Goal: Information Seeking & Learning: Learn about a topic

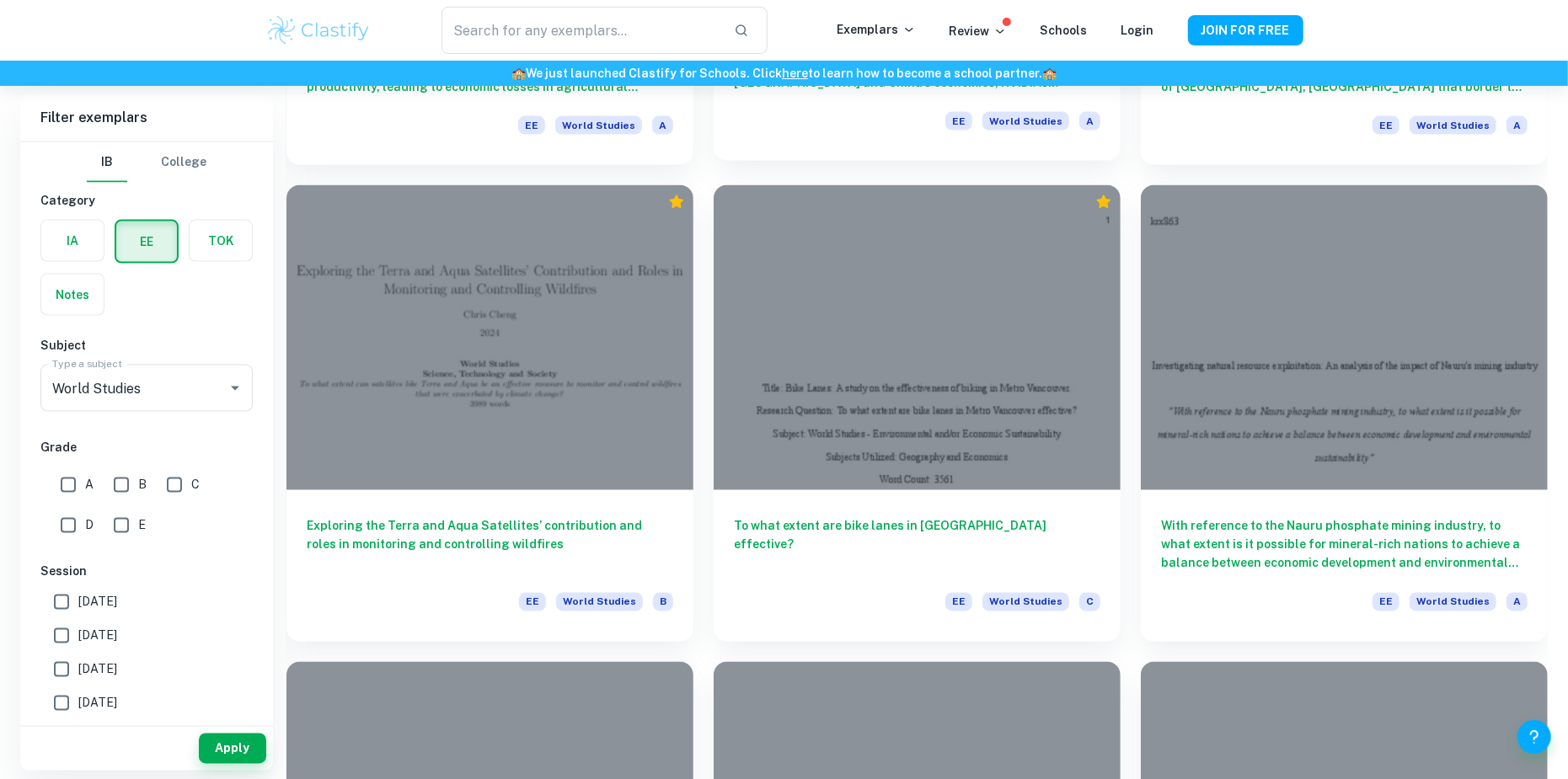
scroll to position [1938, 0]
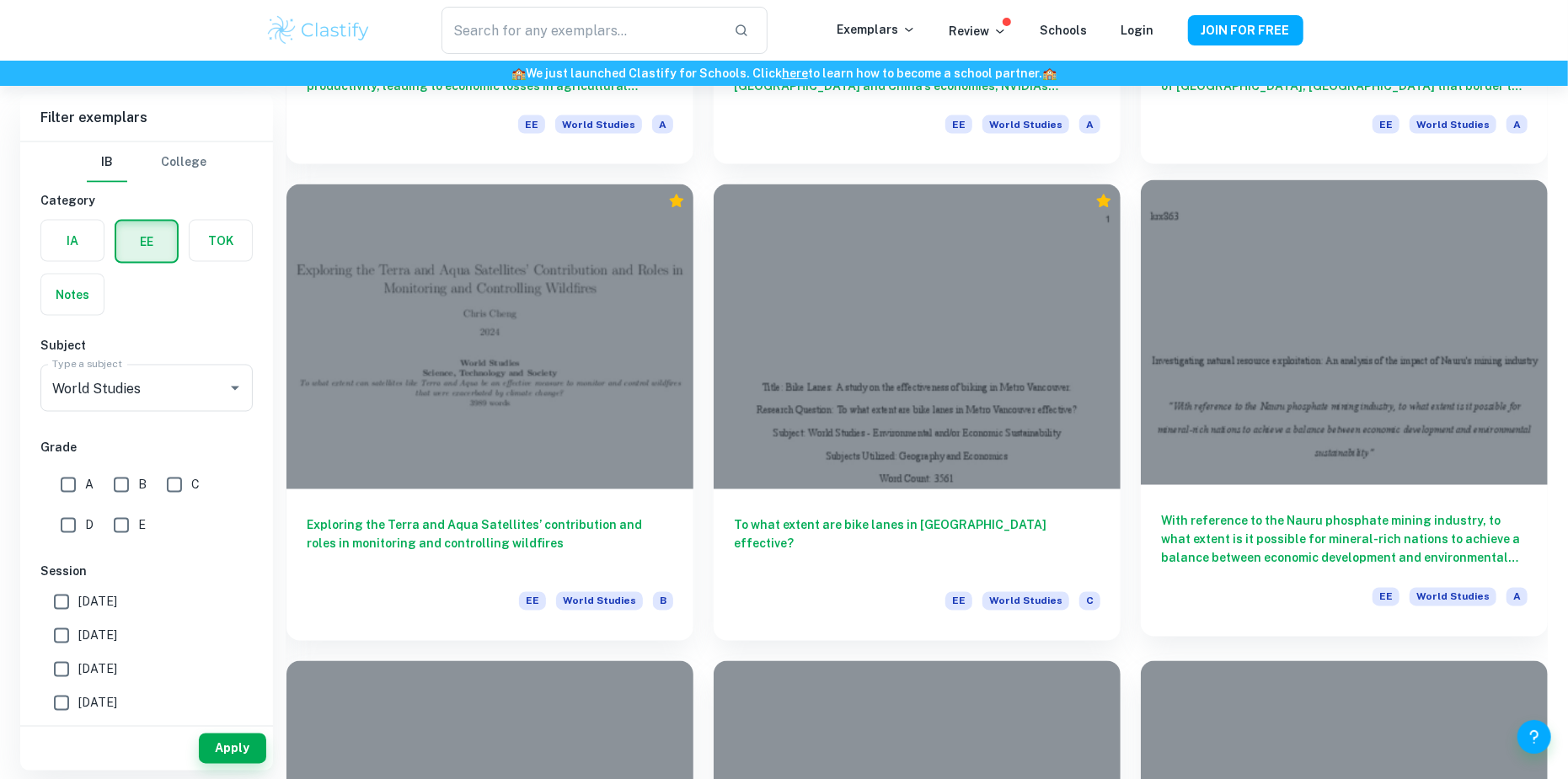
drag, startPoint x: 866, startPoint y: 507, endPoint x: 1279, endPoint y: 527, distance: 413.5
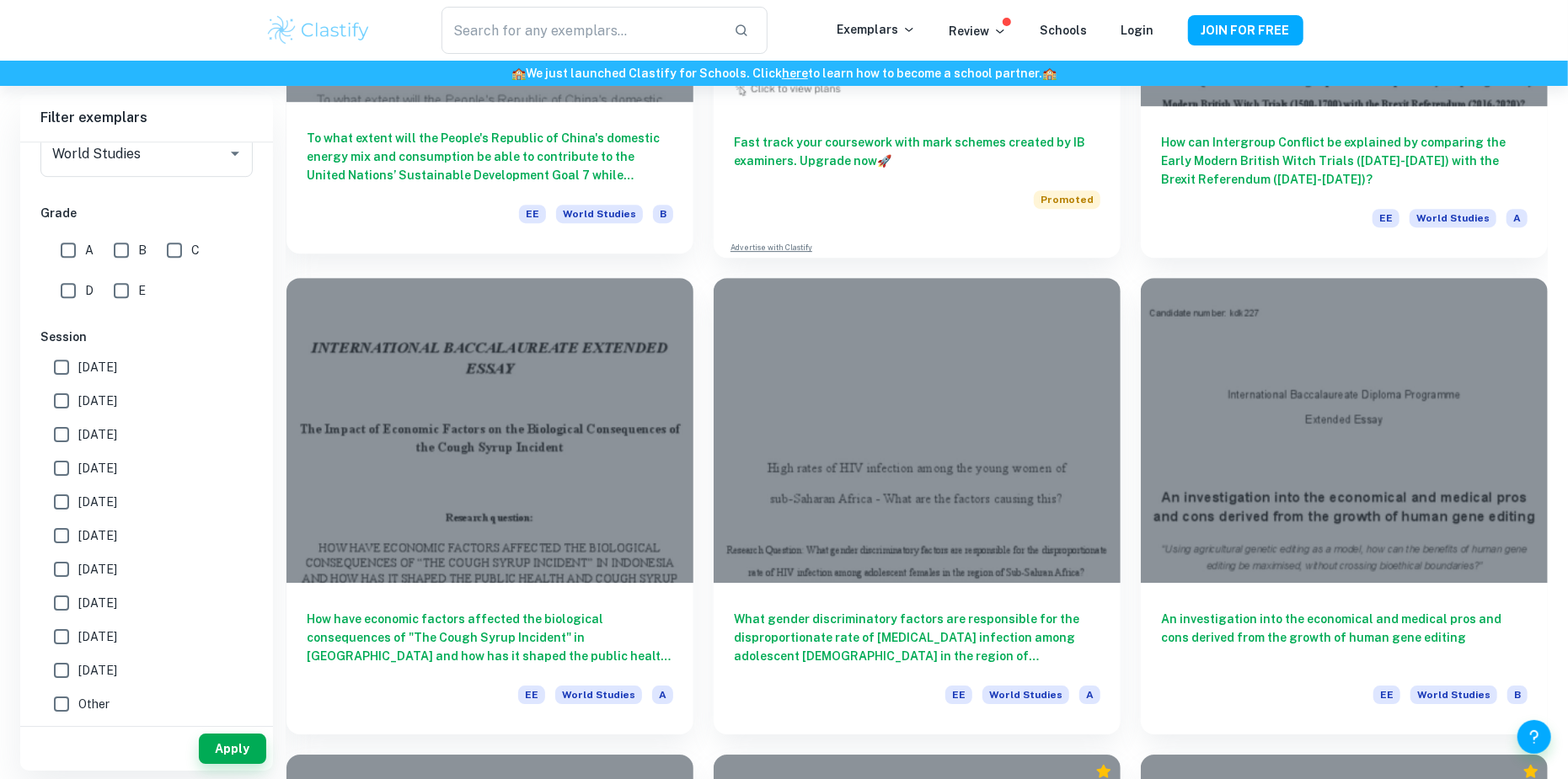
scroll to position [3455, 0]
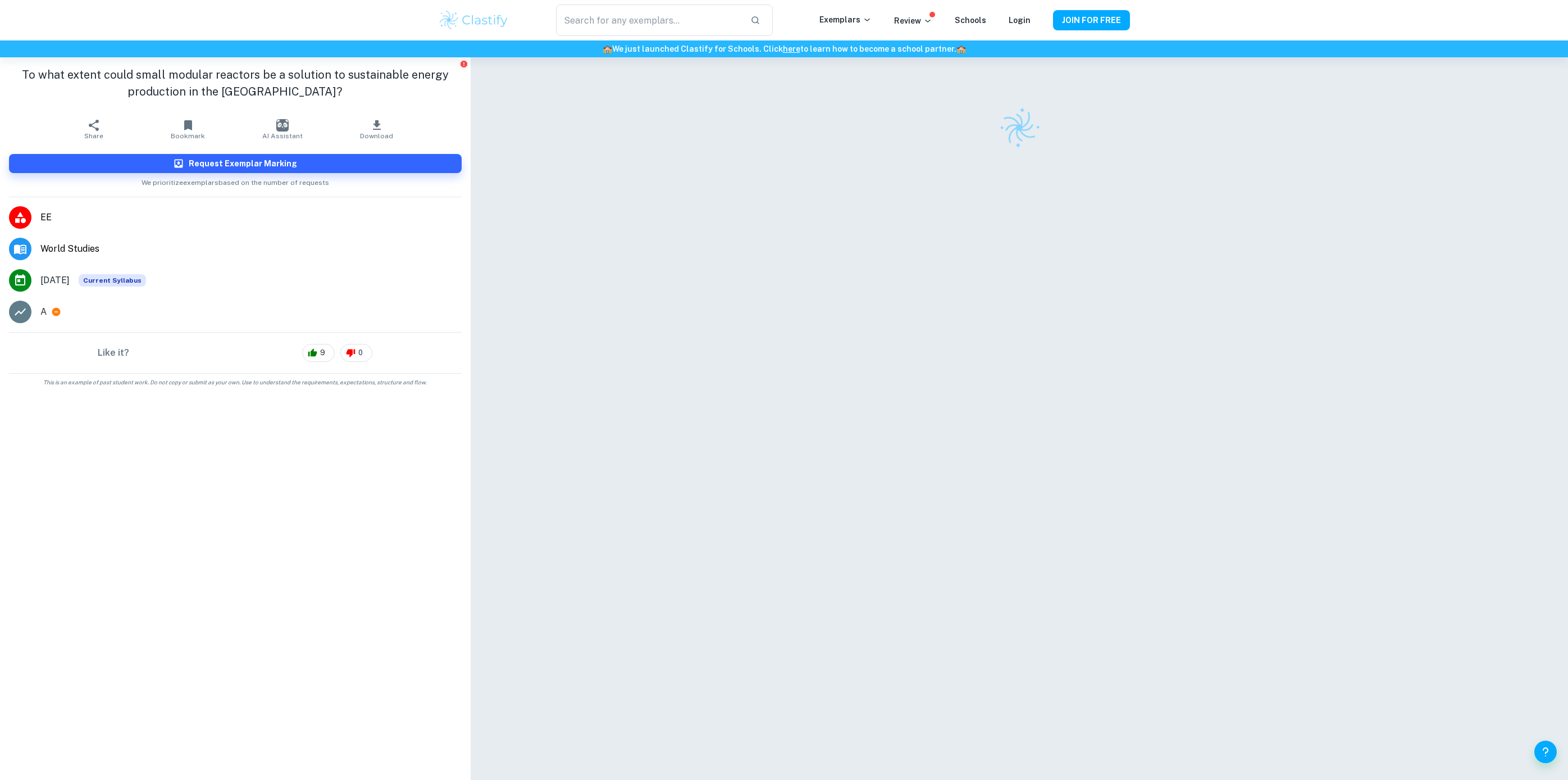
click at [982, 352] on div at bounding box center [1019, 424] width 562 height 733
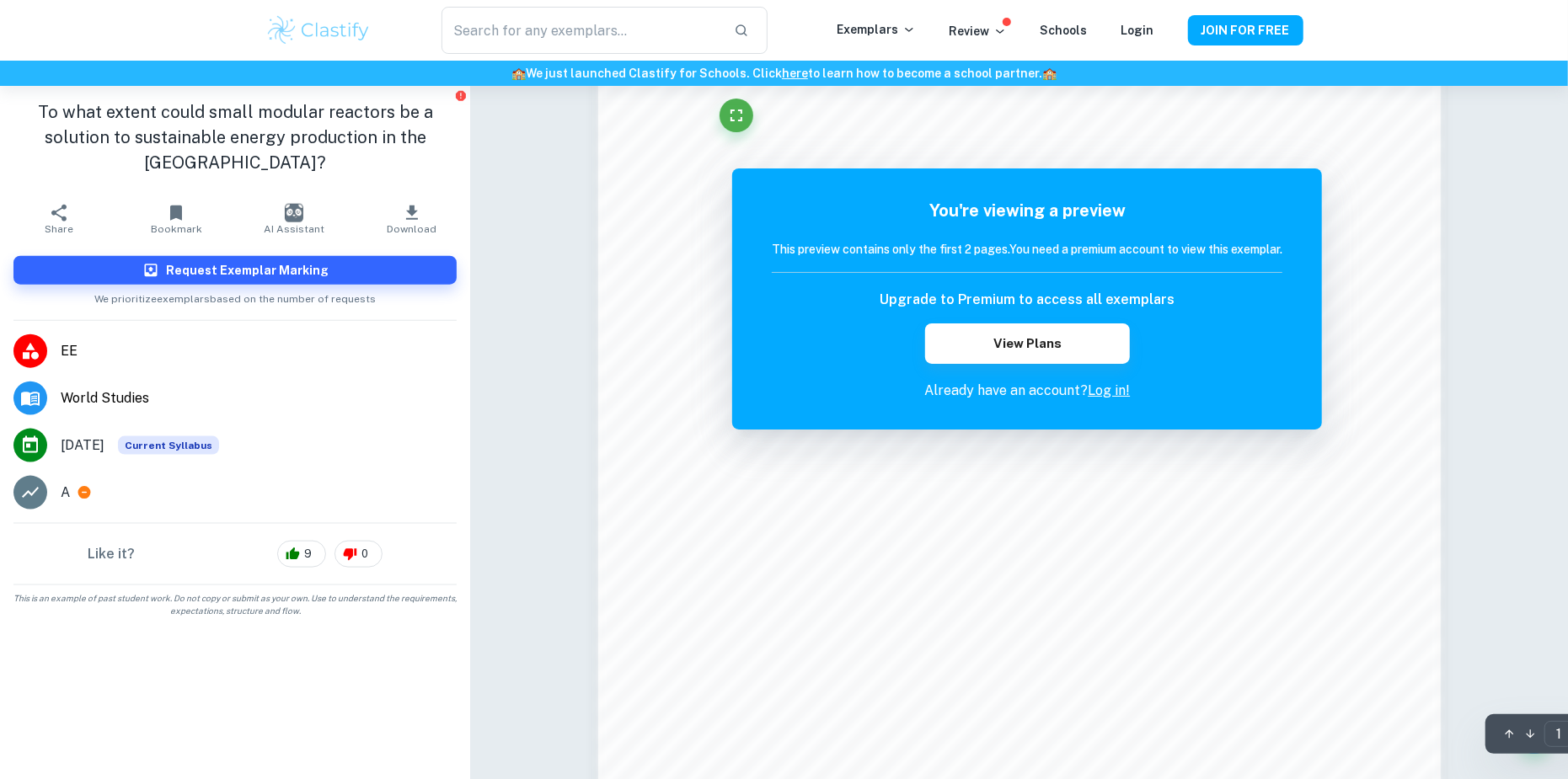
scroll to position [1685, 0]
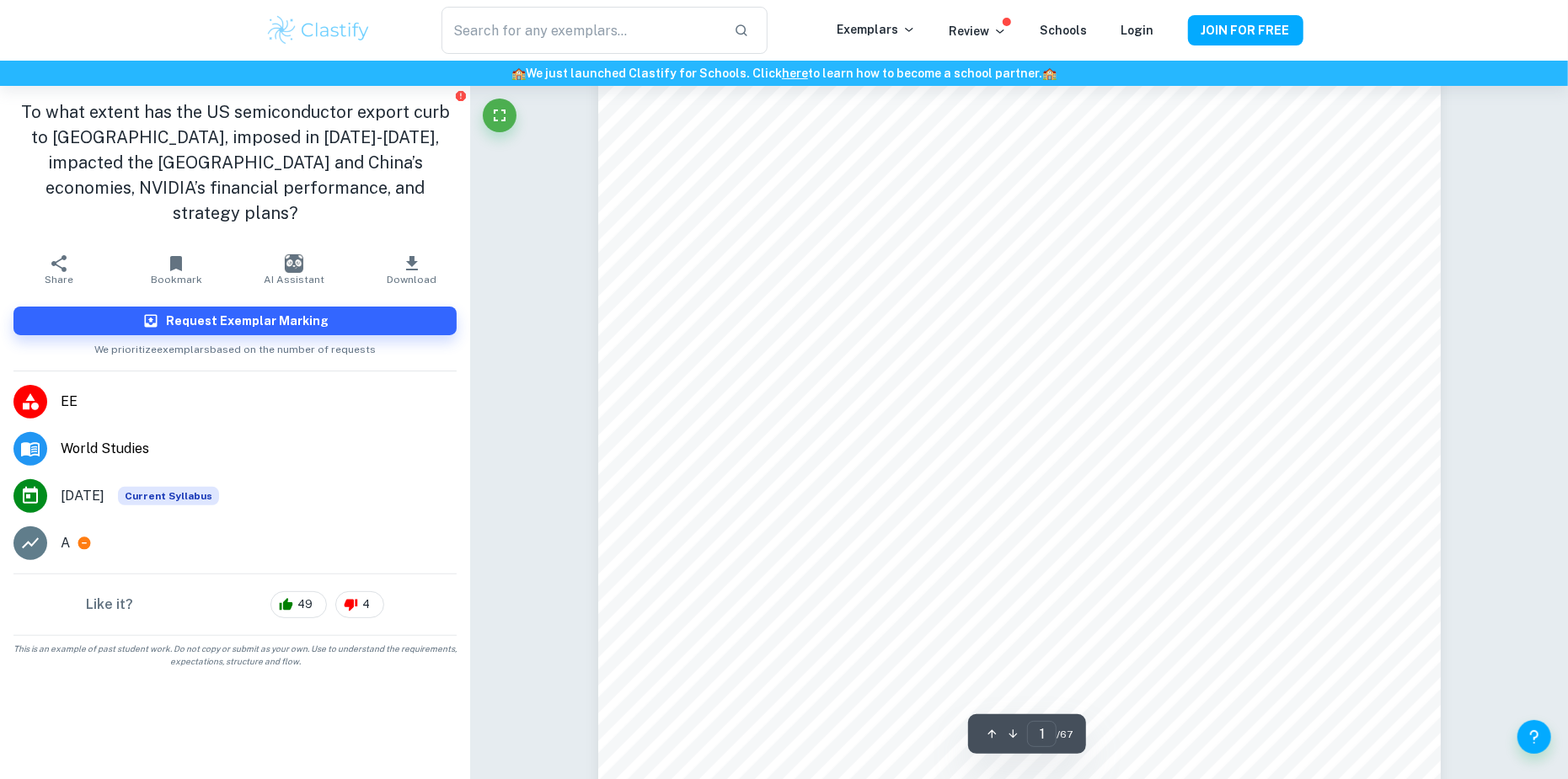
scroll to position [169, 0]
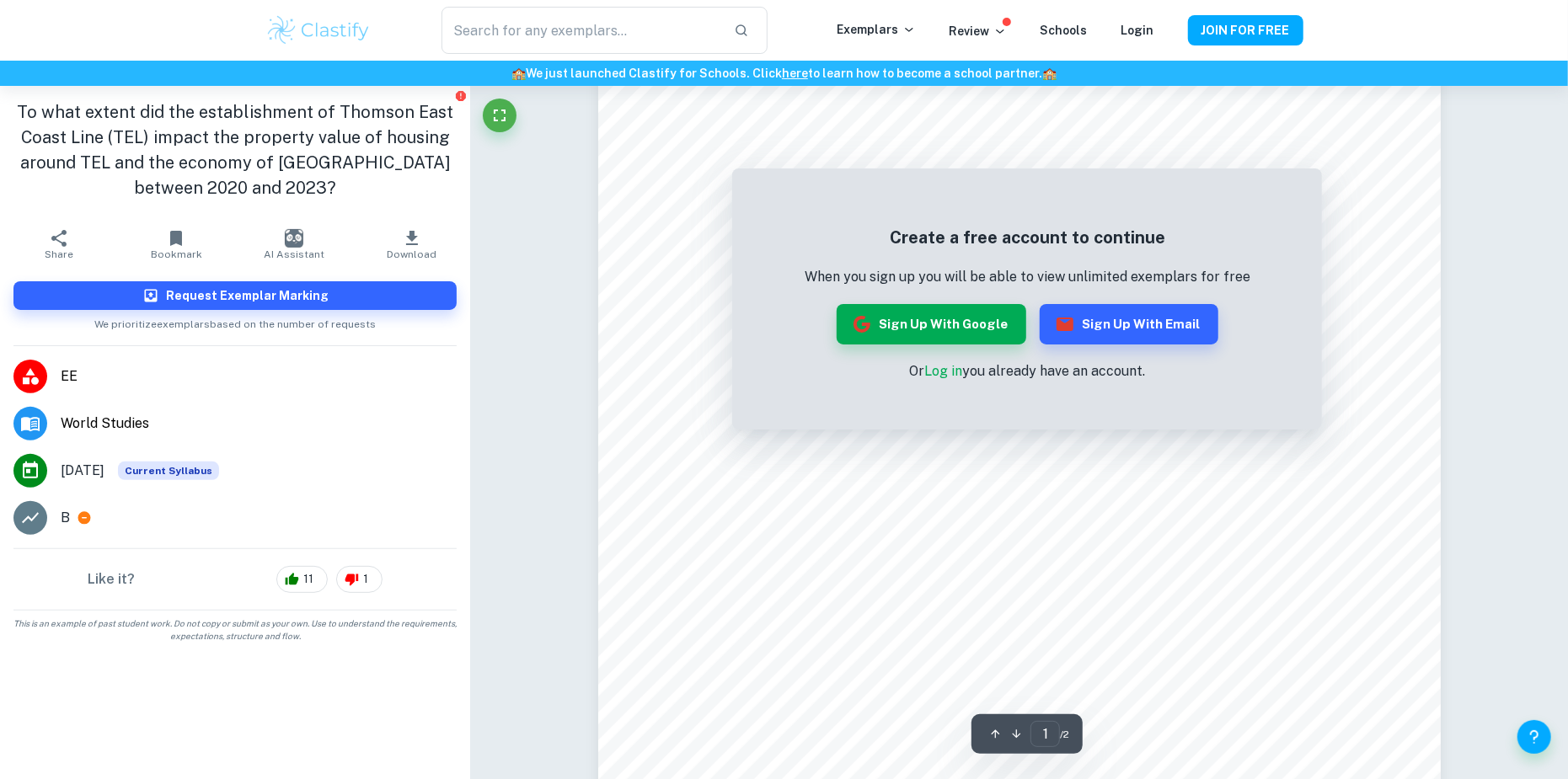
scroll to position [253, 0]
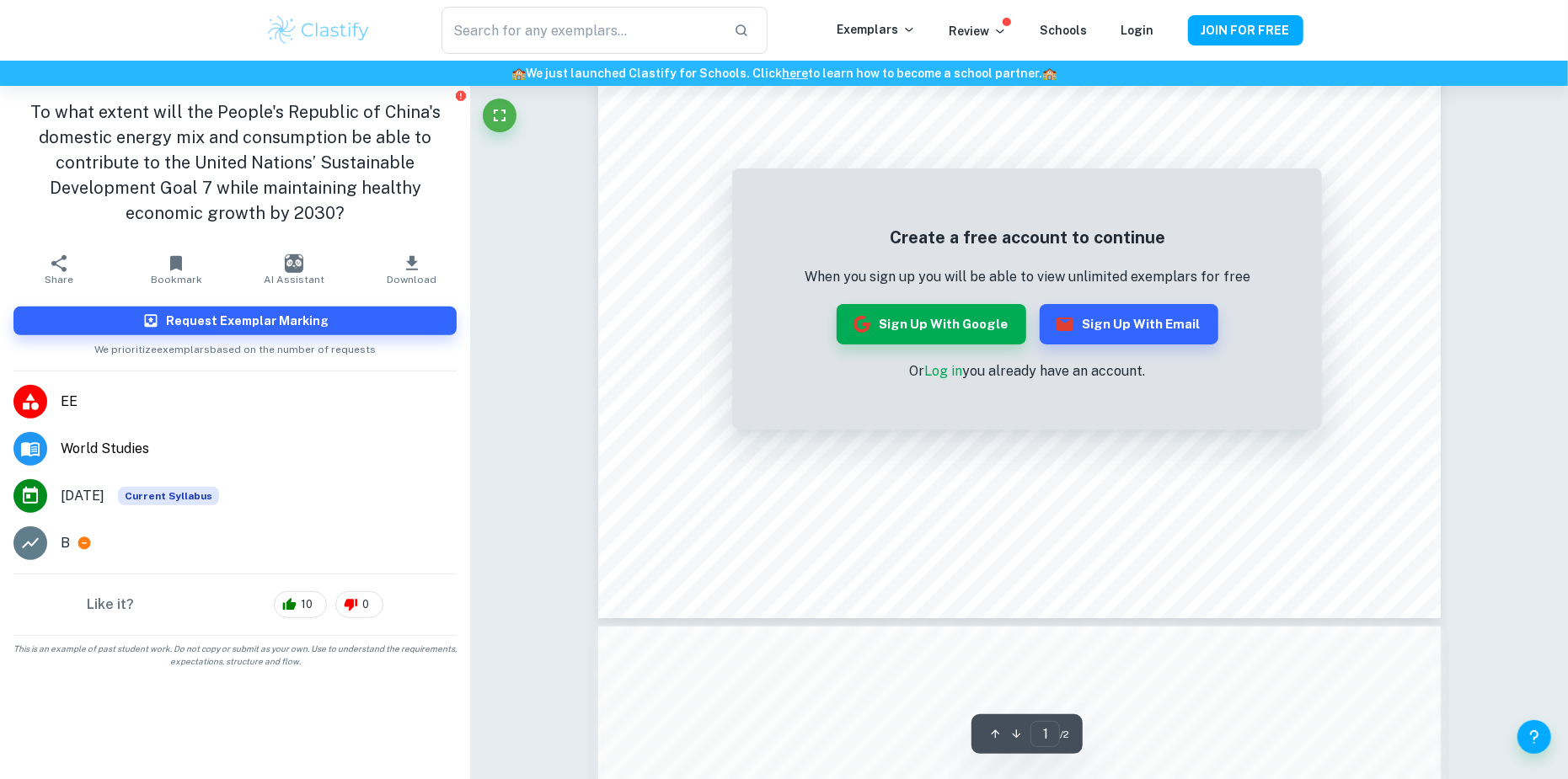
scroll to position [421, 0]
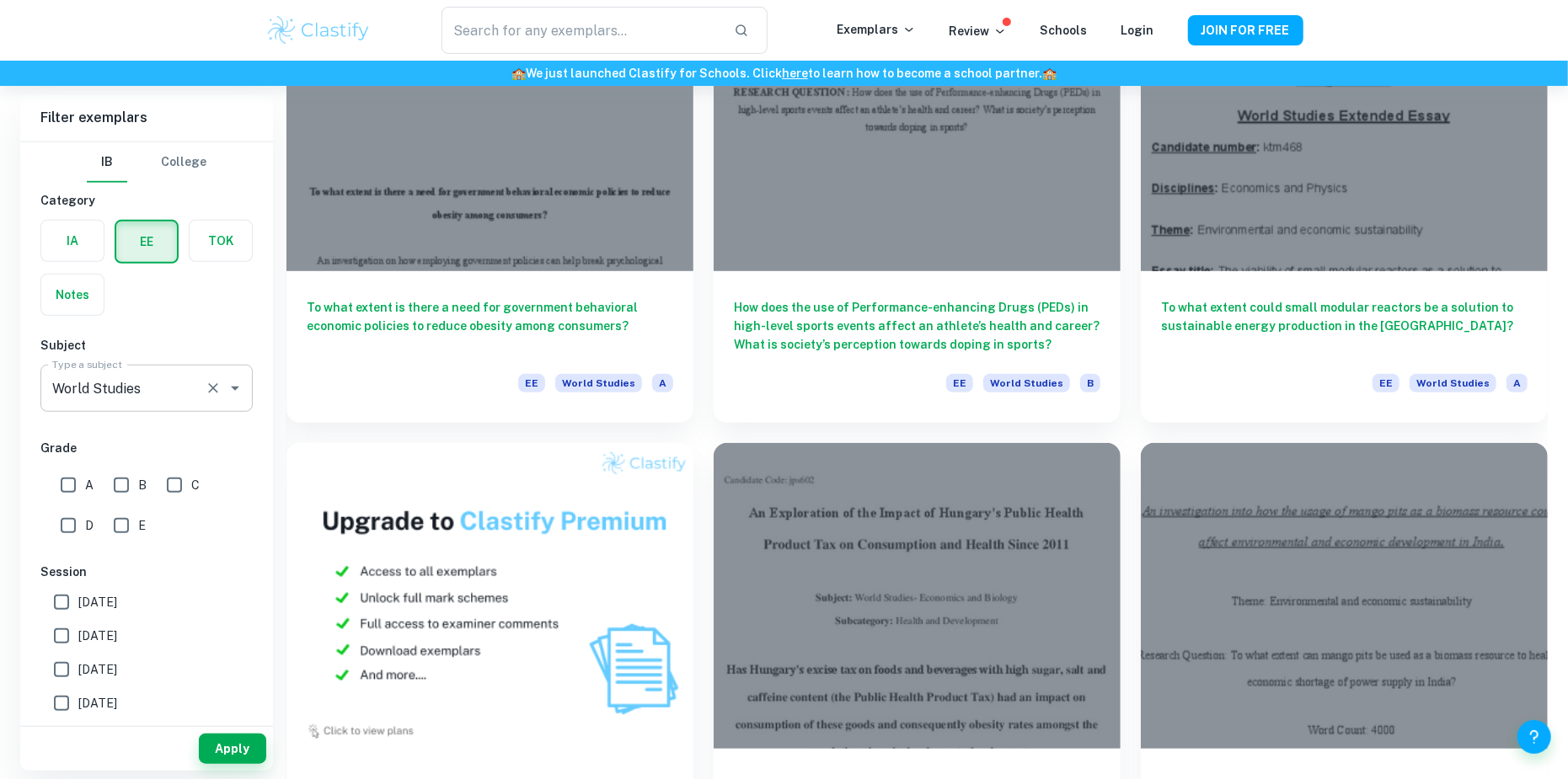
scroll to position [758, 0]
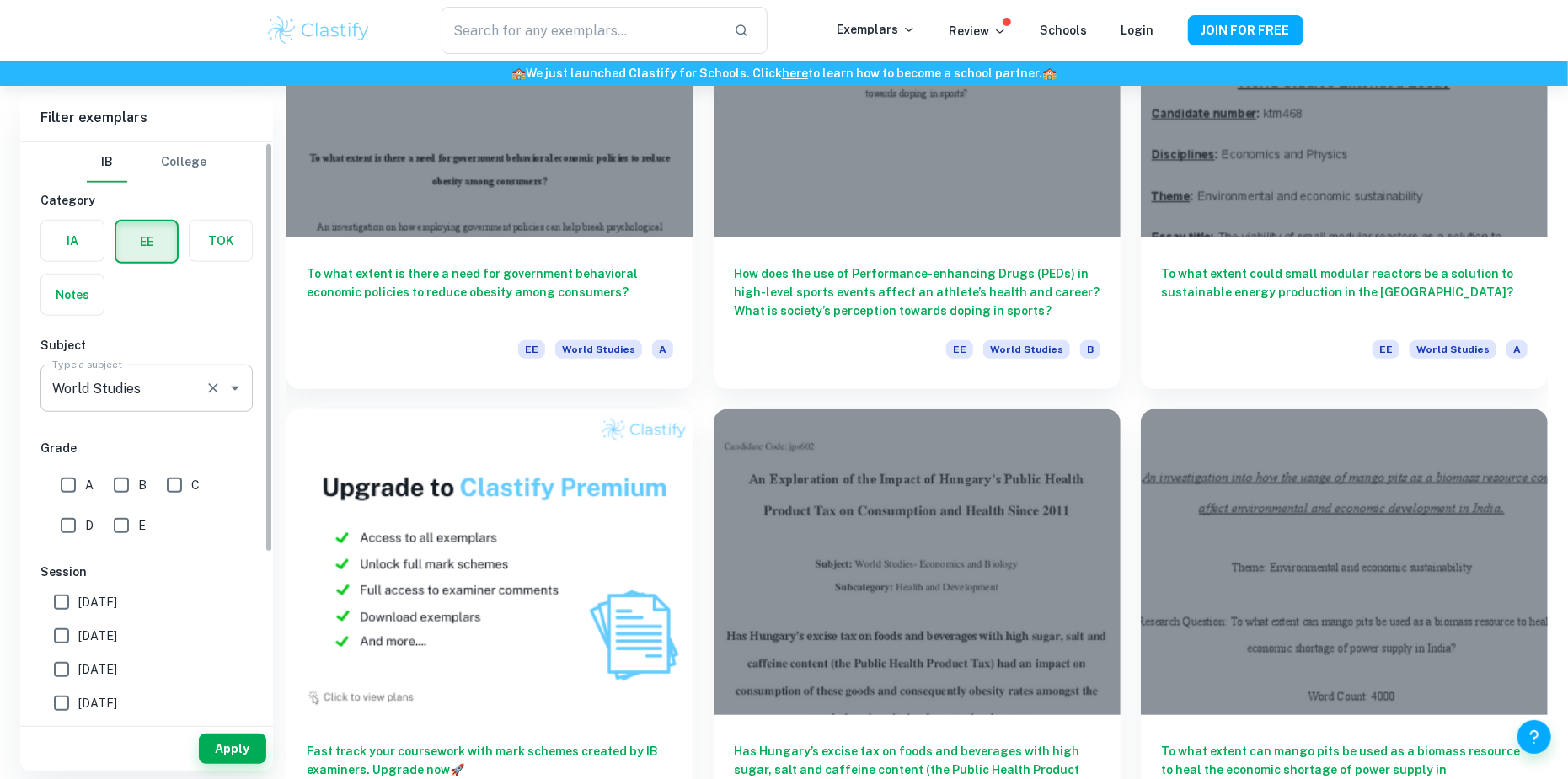
click at [183, 365] on div "World Studies Type a subject" at bounding box center [146, 389] width 213 height 47
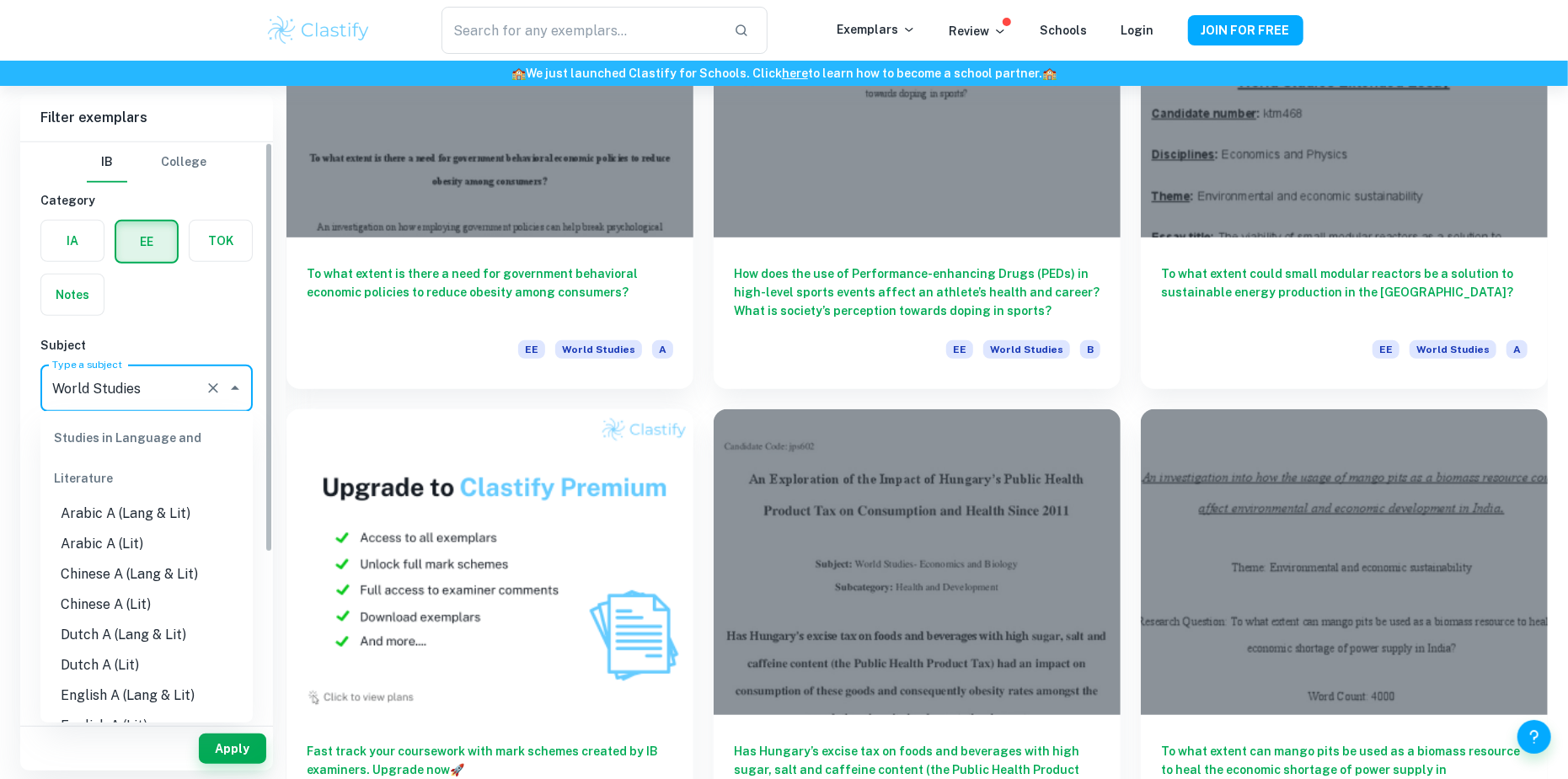
scroll to position [2213, 0]
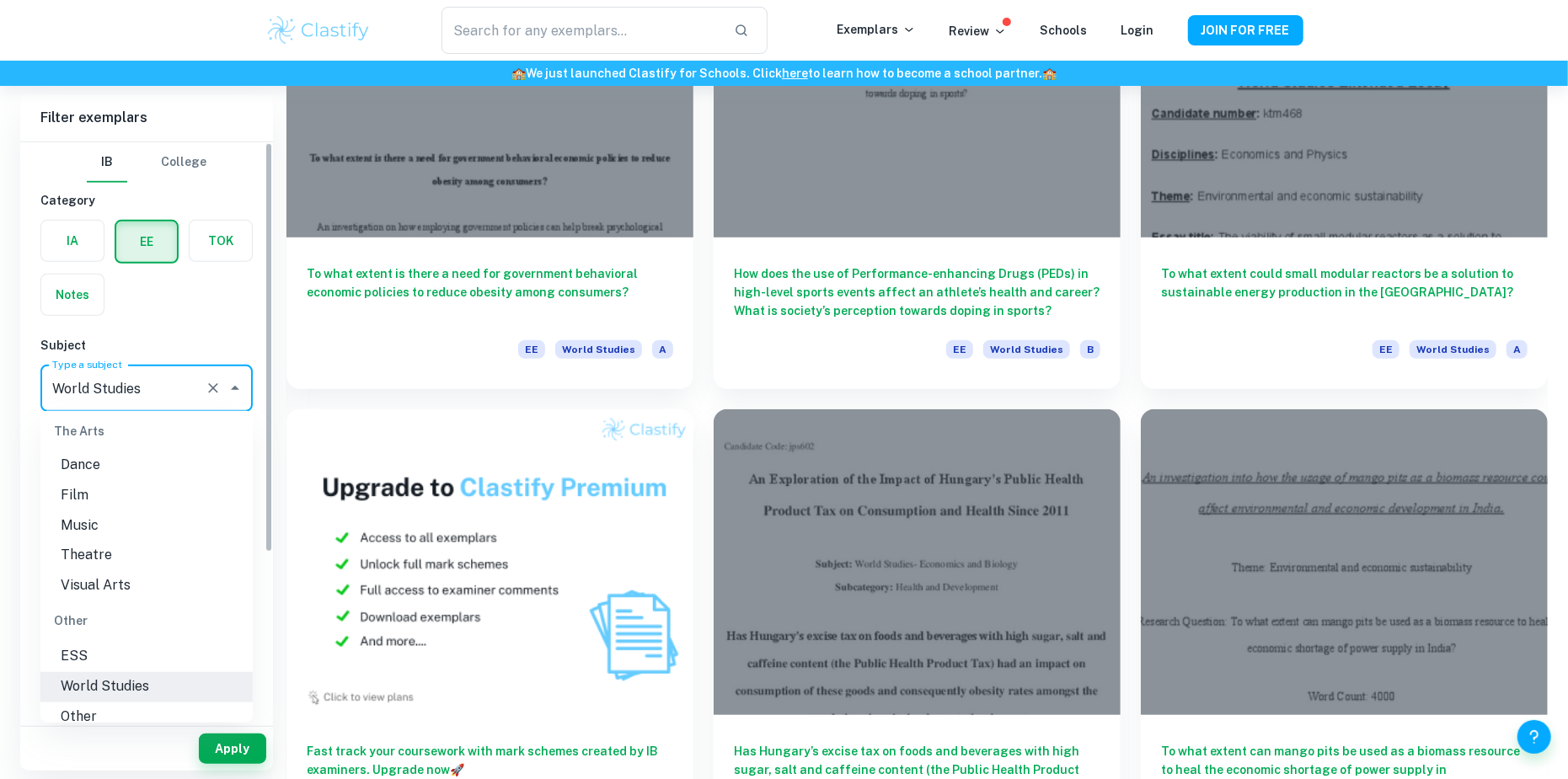
click at [271, 241] on div "IB College Category IA EE TOK Notes Subject Type a subject World Studies Type a…" at bounding box center [146, 431] width 253 height 577
click at [227, 296] on div "IA EE TOK Notes" at bounding box center [142, 263] width 223 height 106
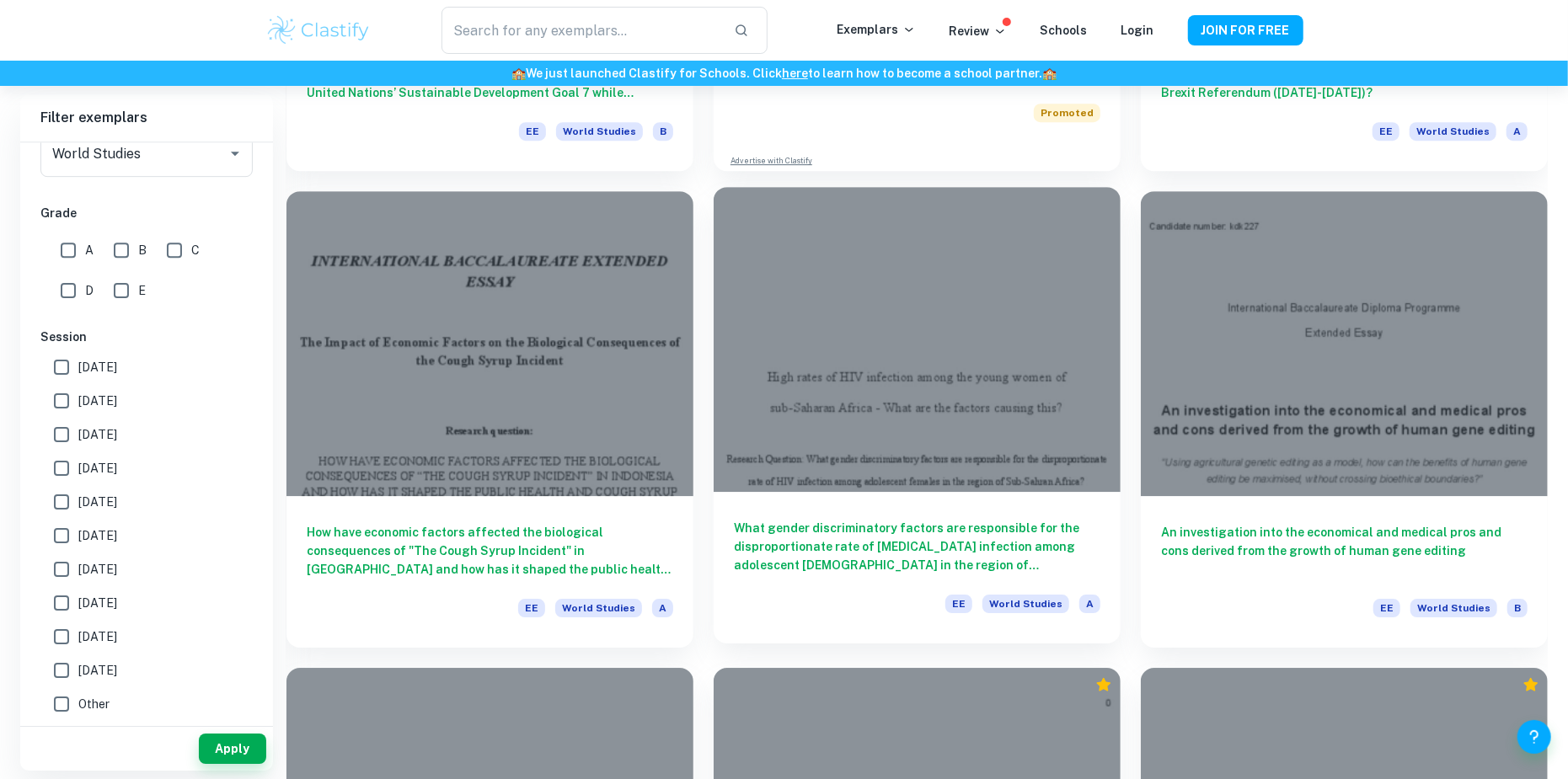
scroll to position [3876, 0]
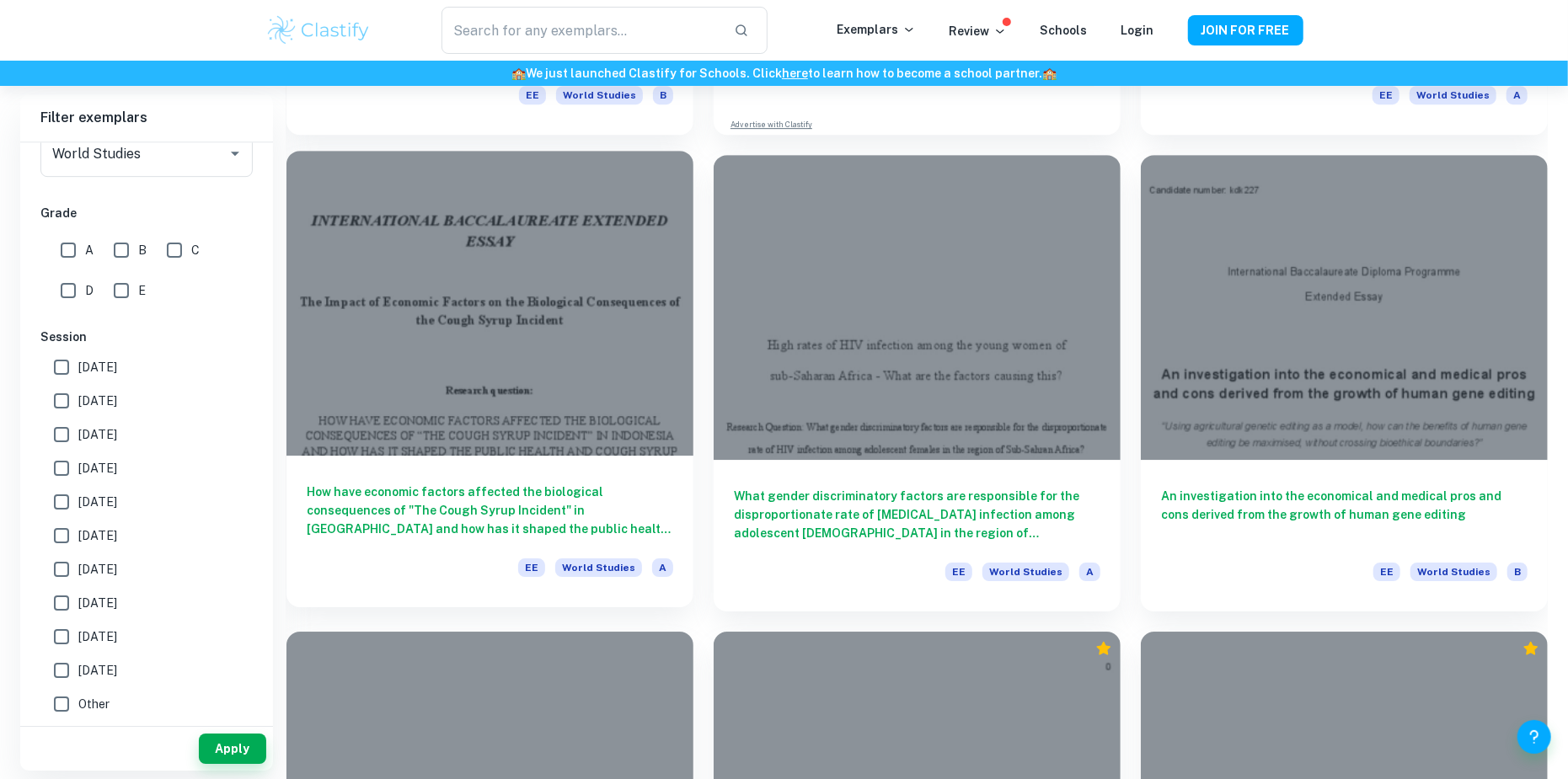
drag, startPoint x: 440, startPoint y: 490, endPoint x: 365, endPoint y: 551, distance: 96.7
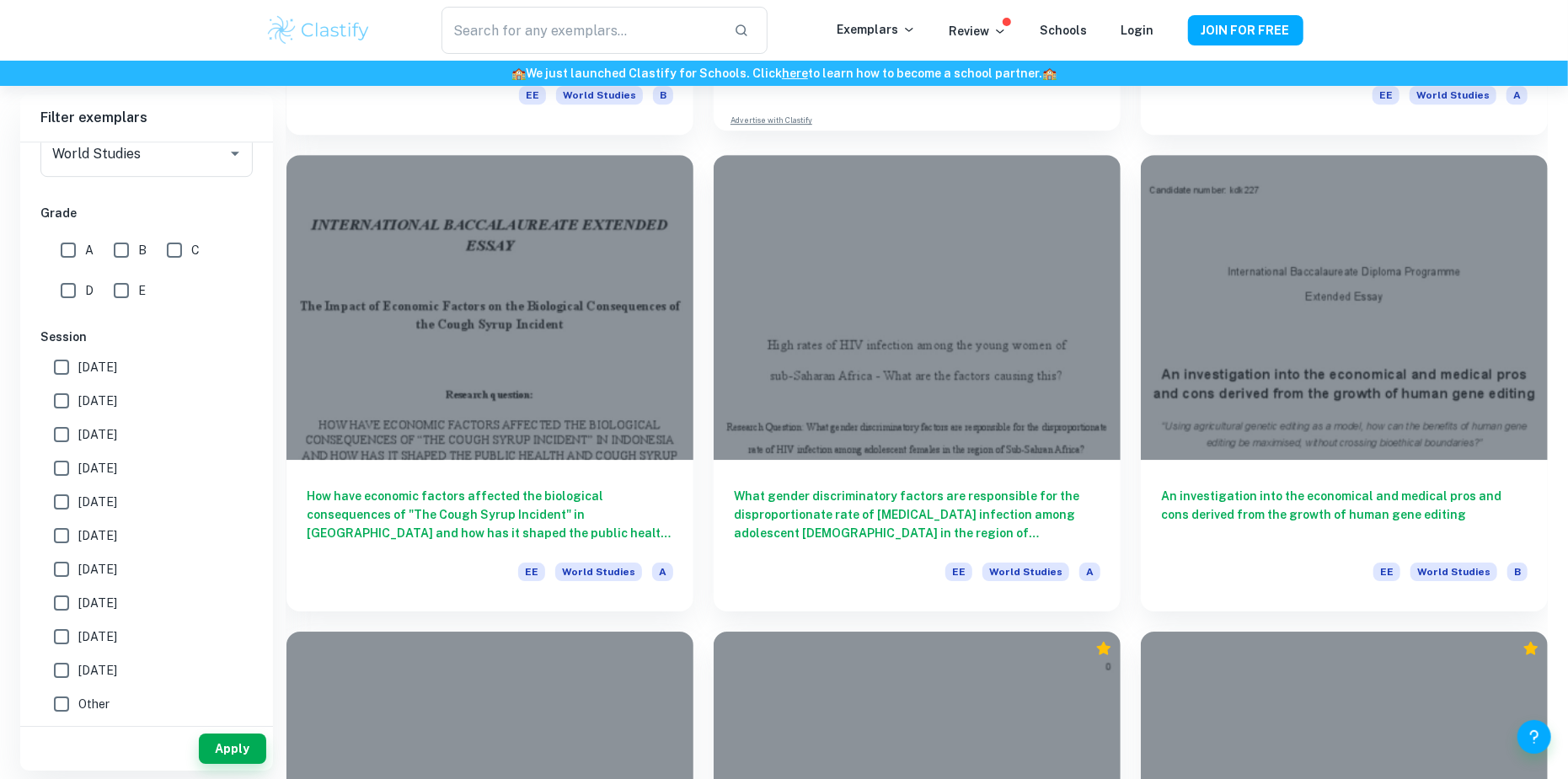
drag, startPoint x: 550, startPoint y: 509, endPoint x: 1109, endPoint y: 134, distance: 673.1
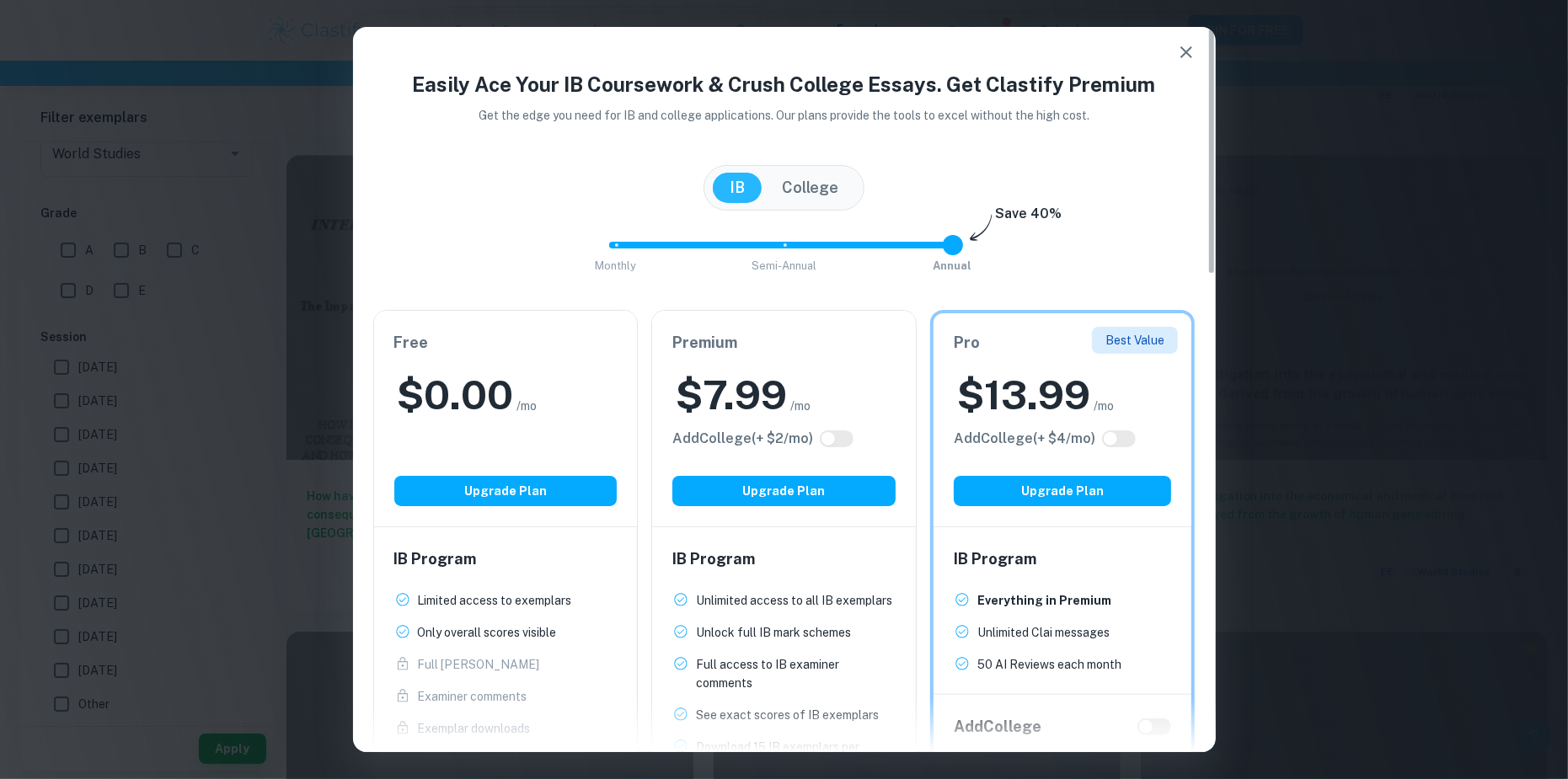
click at [1419, 144] on div "Easily Ace Your IB Coursework & Crush College Essays. Get Clastify Premium Get …" at bounding box center [784, 389] width 1568 height 779
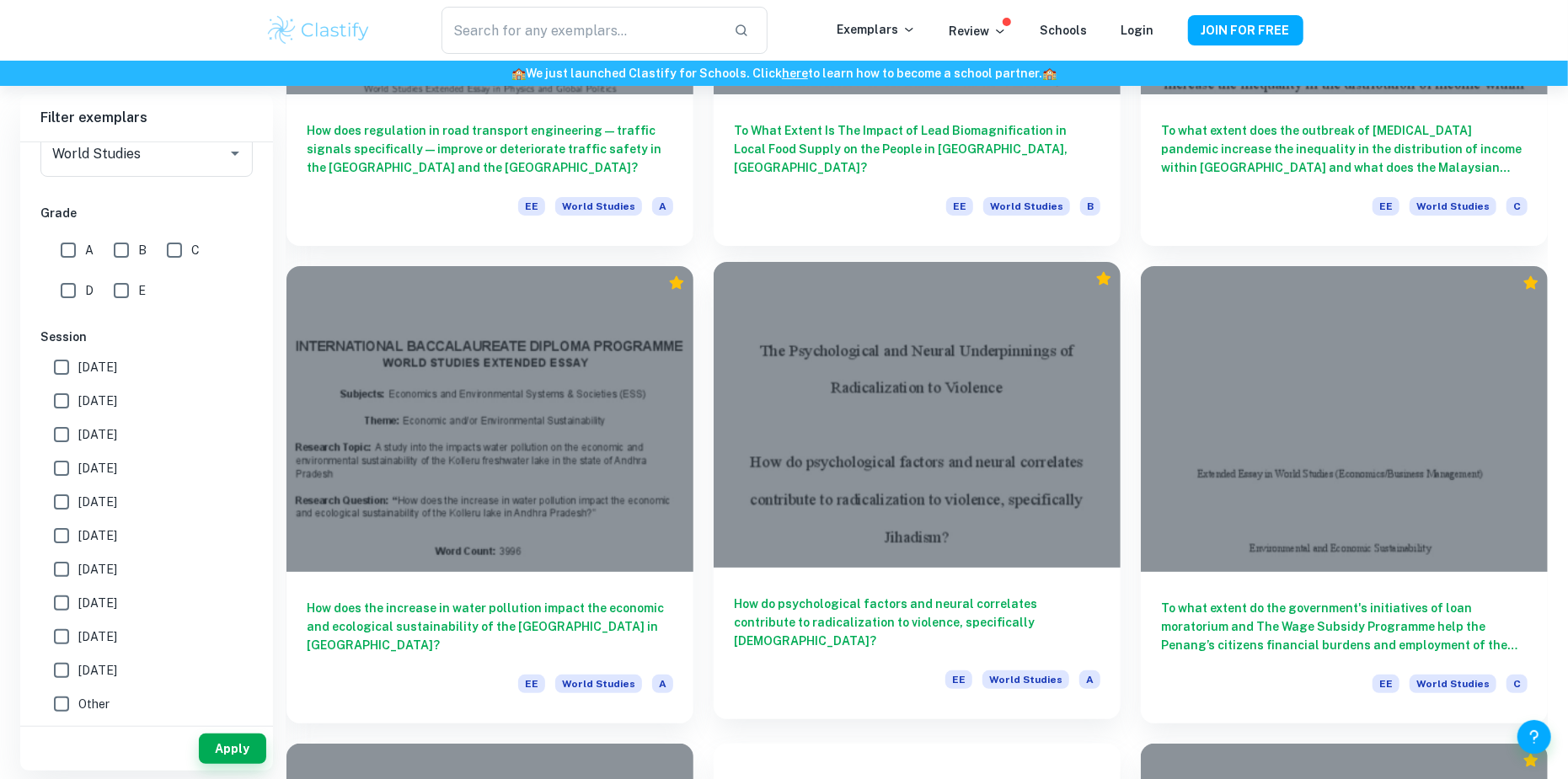
scroll to position [4887, 0]
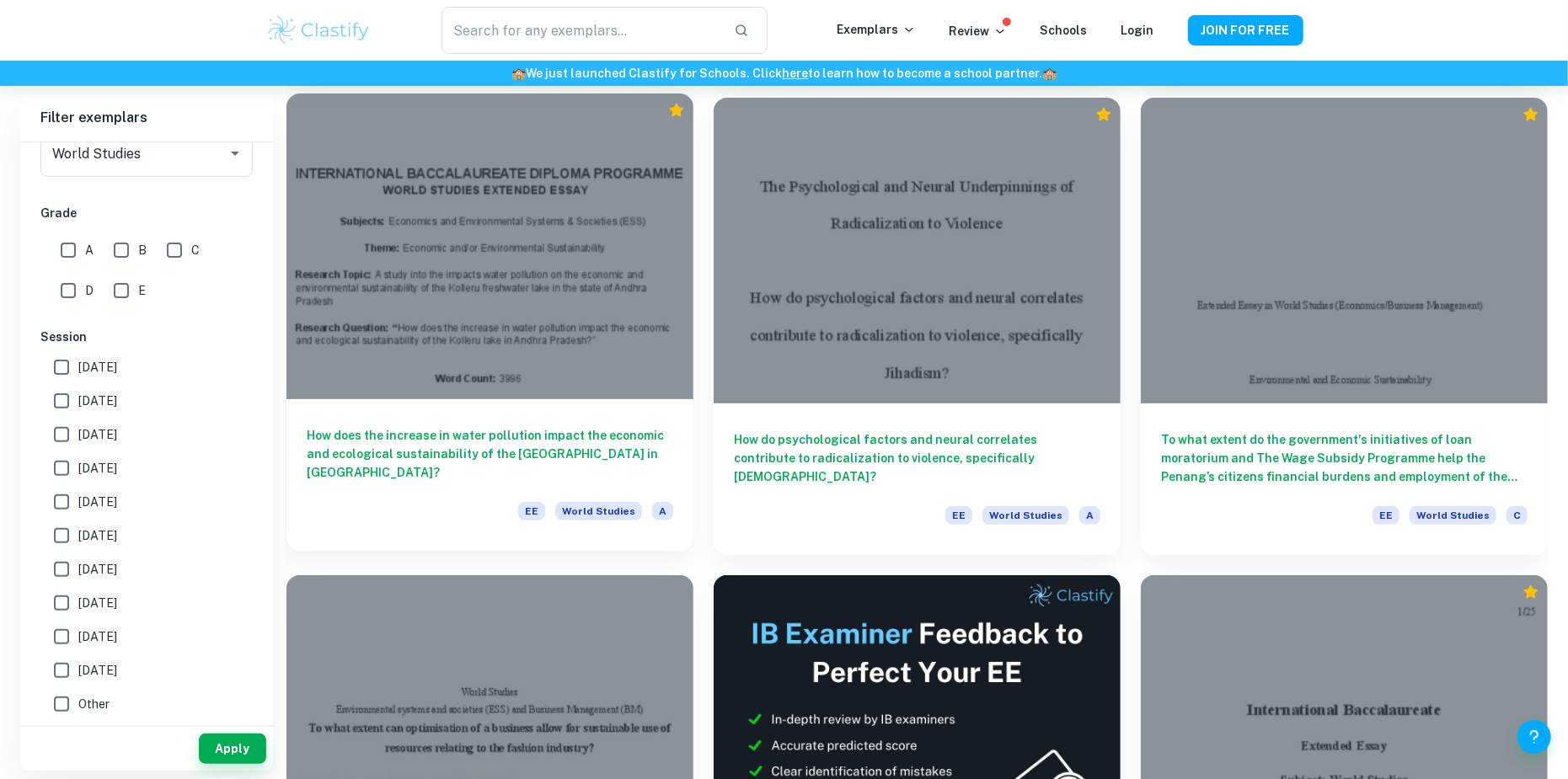
click at [529, 466] on h6 "How does the increase in water pollution impact the economic and ecological sus…" at bounding box center [489, 454] width 366 height 56
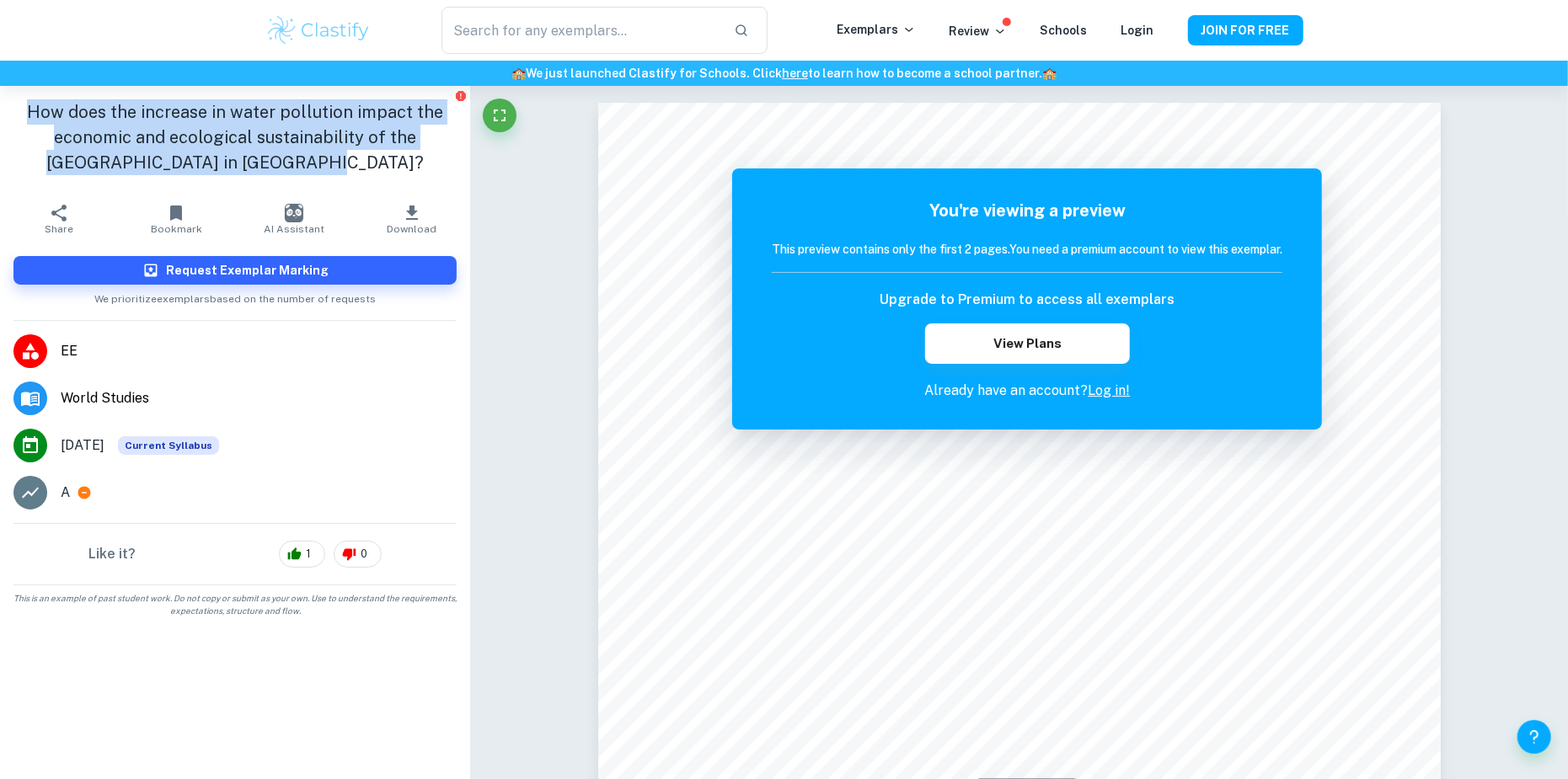
drag, startPoint x: 240, startPoint y: 130, endPoint x: -37, endPoint y: -38, distance: 324.0
click at [0, 0] on html "We value your privacy We use cookies to enhance your browsing experience, serve…" at bounding box center [784, 389] width 1568 height 779
click at [30, 118] on h1 "How does the increase in water pollution impact the economic and ecological sus…" at bounding box center [235, 137] width 443 height 76
drag, startPoint x: 37, startPoint y: 111, endPoint x: 314, endPoint y: 155, distance: 280.5
click at [314, 156] on h1 "How does the increase in water pollution impact the economic and ecological sus…" at bounding box center [235, 137] width 443 height 76
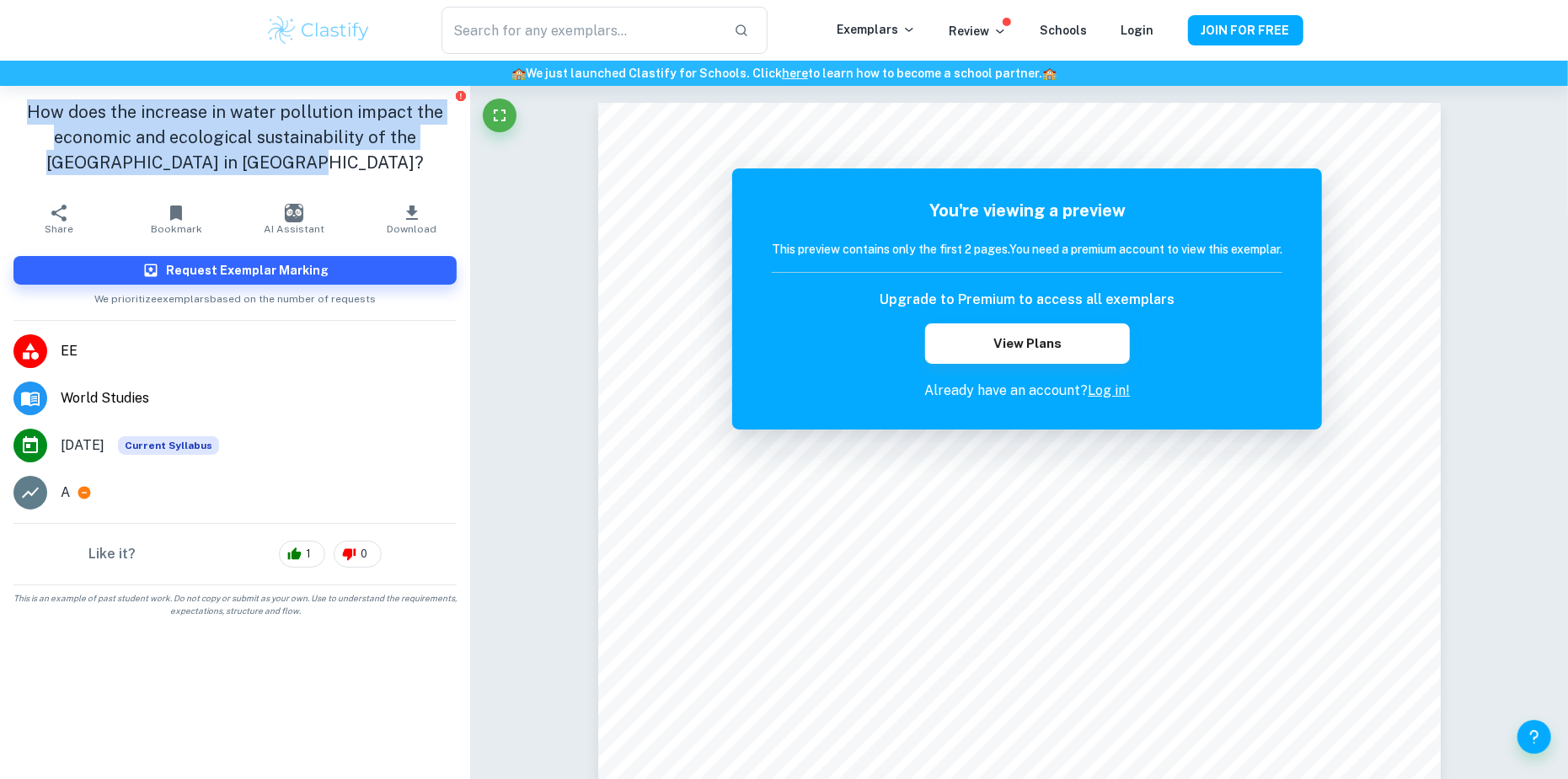
copy h1 "How does the increase in water pollution impact the economic and ecological sus…"
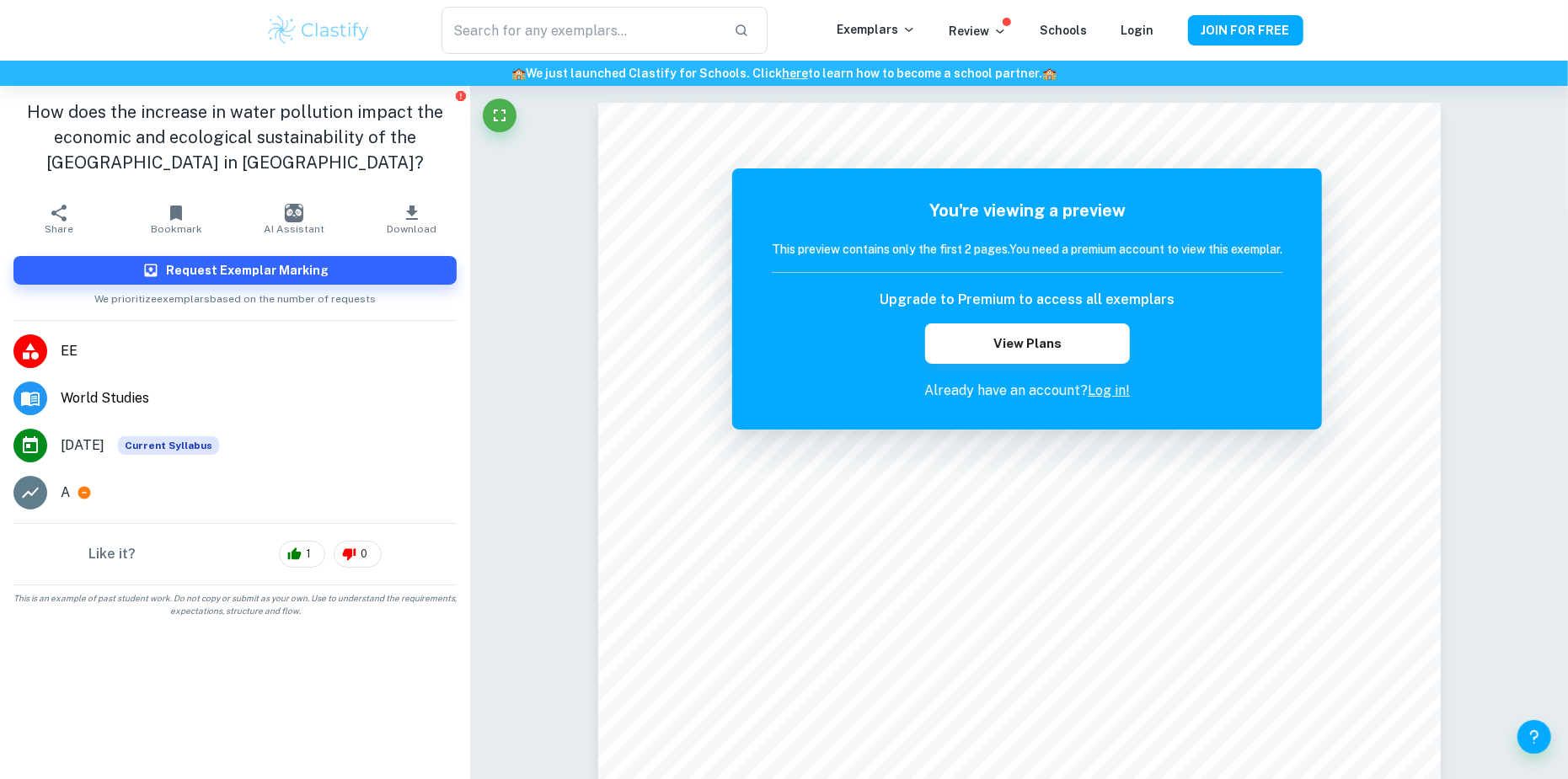
click at [355, 166] on h1 "How does the increase in water pollution impact the economic and ecological sus…" at bounding box center [235, 137] width 443 height 76
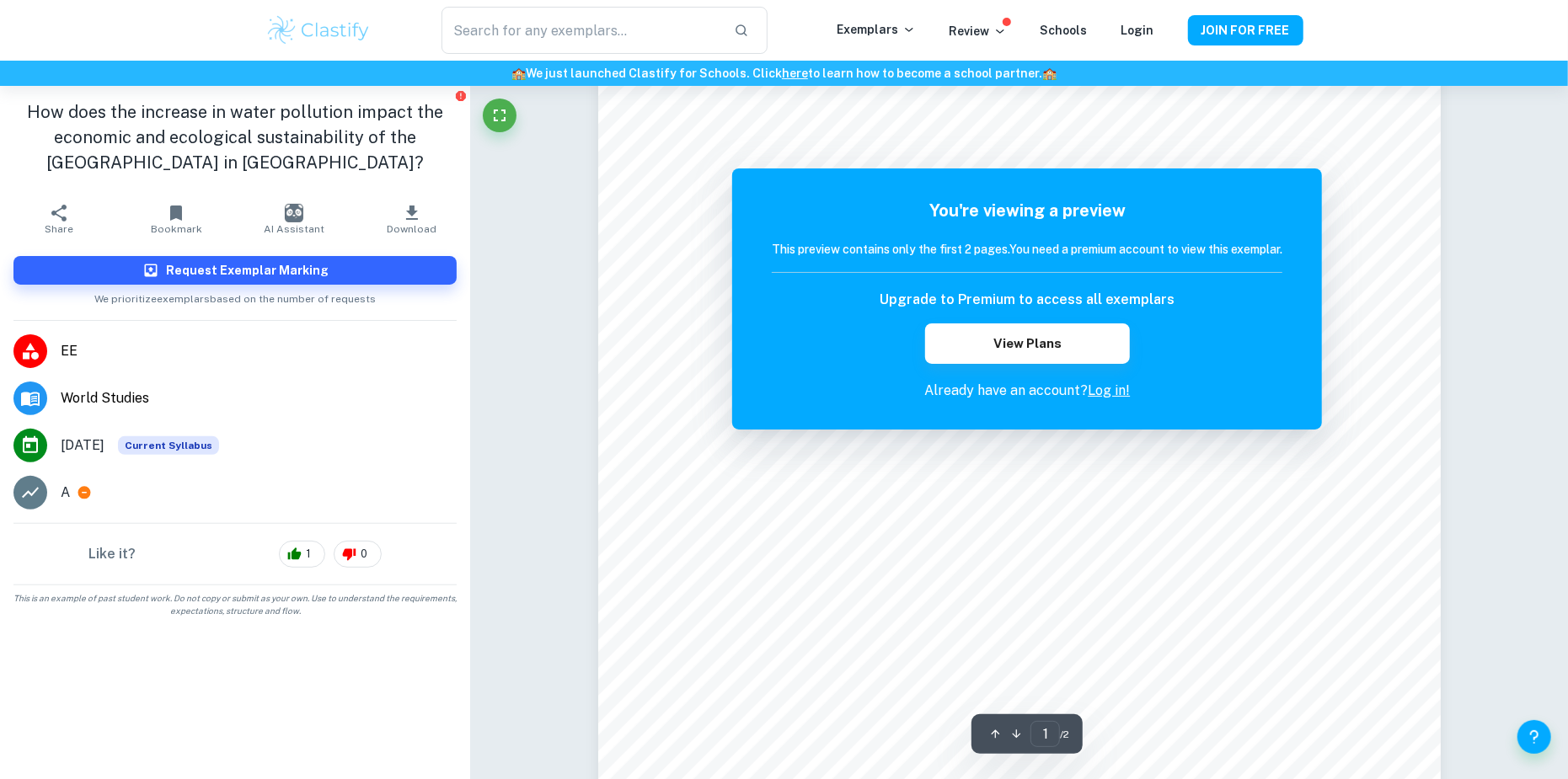
scroll to position [169, 0]
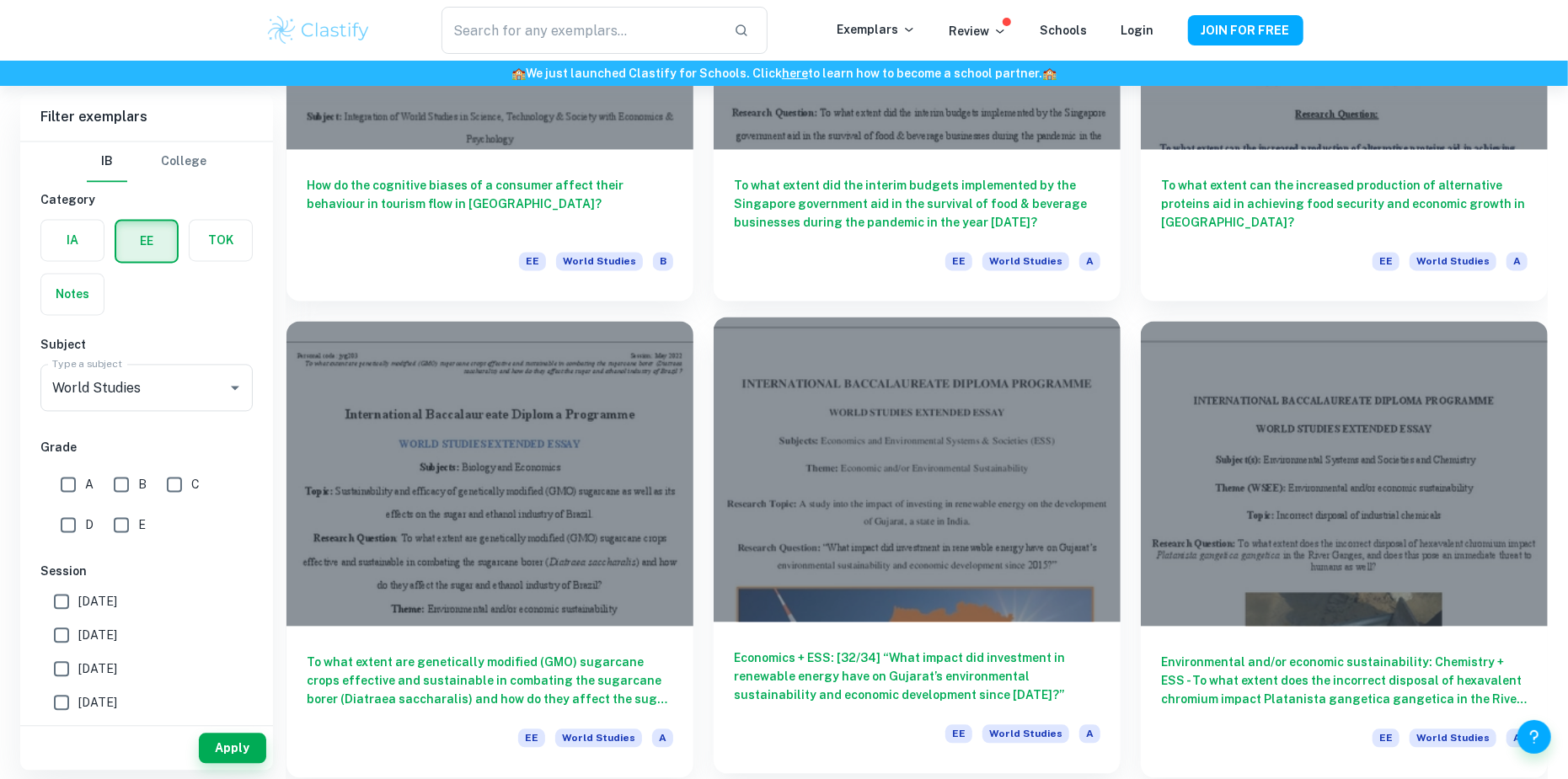
scroll to position [7331, 0]
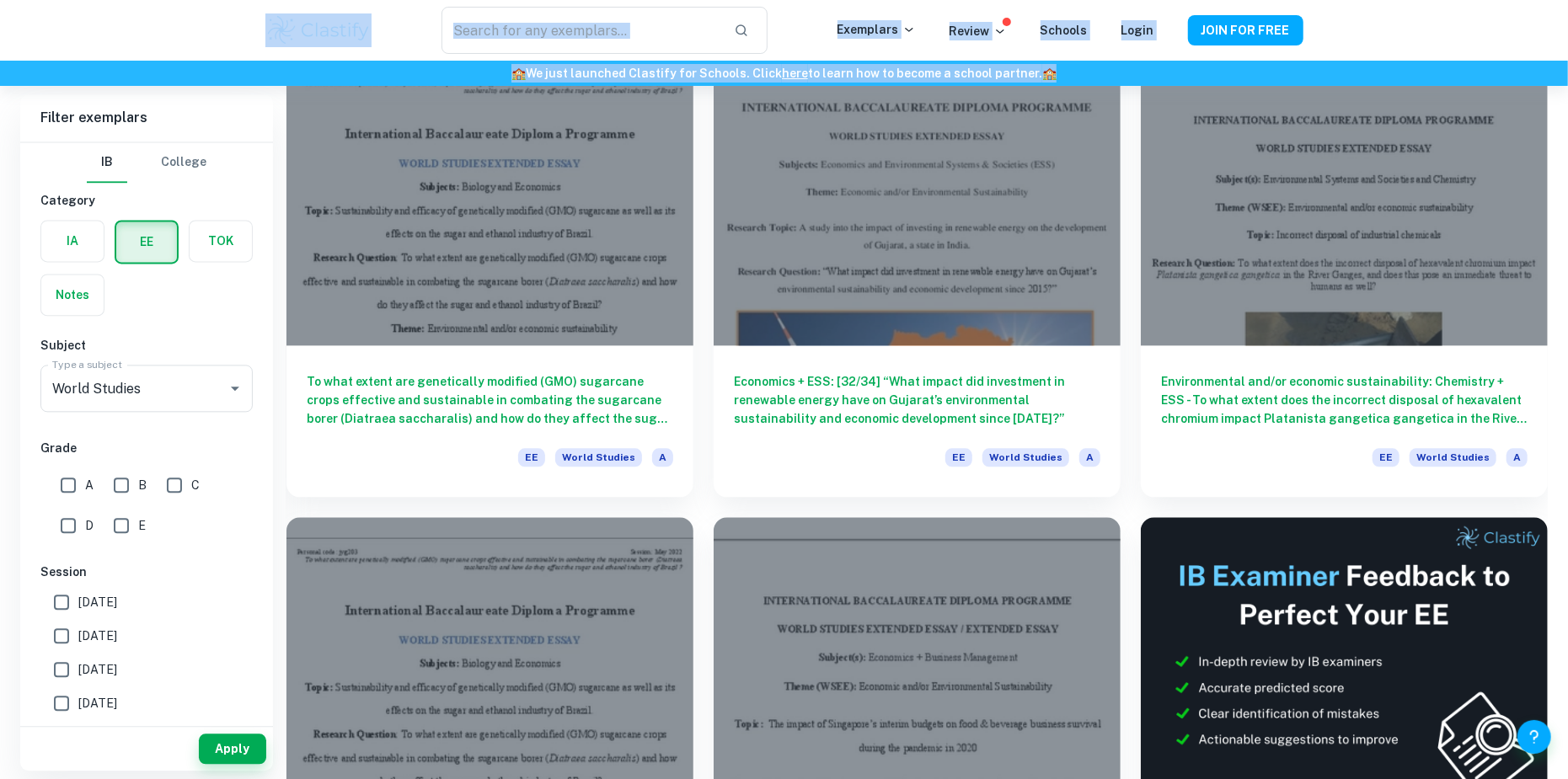
drag, startPoint x: 535, startPoint y: 392, endPoint x: 1357, endPoint y: 47, distance: 891.5
click at [1349, 67] on header "​ Exemplars Review Schools Login JOIN FOR FREE 🏫 We just launched Clastify for …" at bounding box center [784, 43] width 1568 height 86
click at [1366, 31] on div "​ Exemplars Review Schools Login JOIN FOR FREE" at bounding box center [784, 30] width 1568 height 60
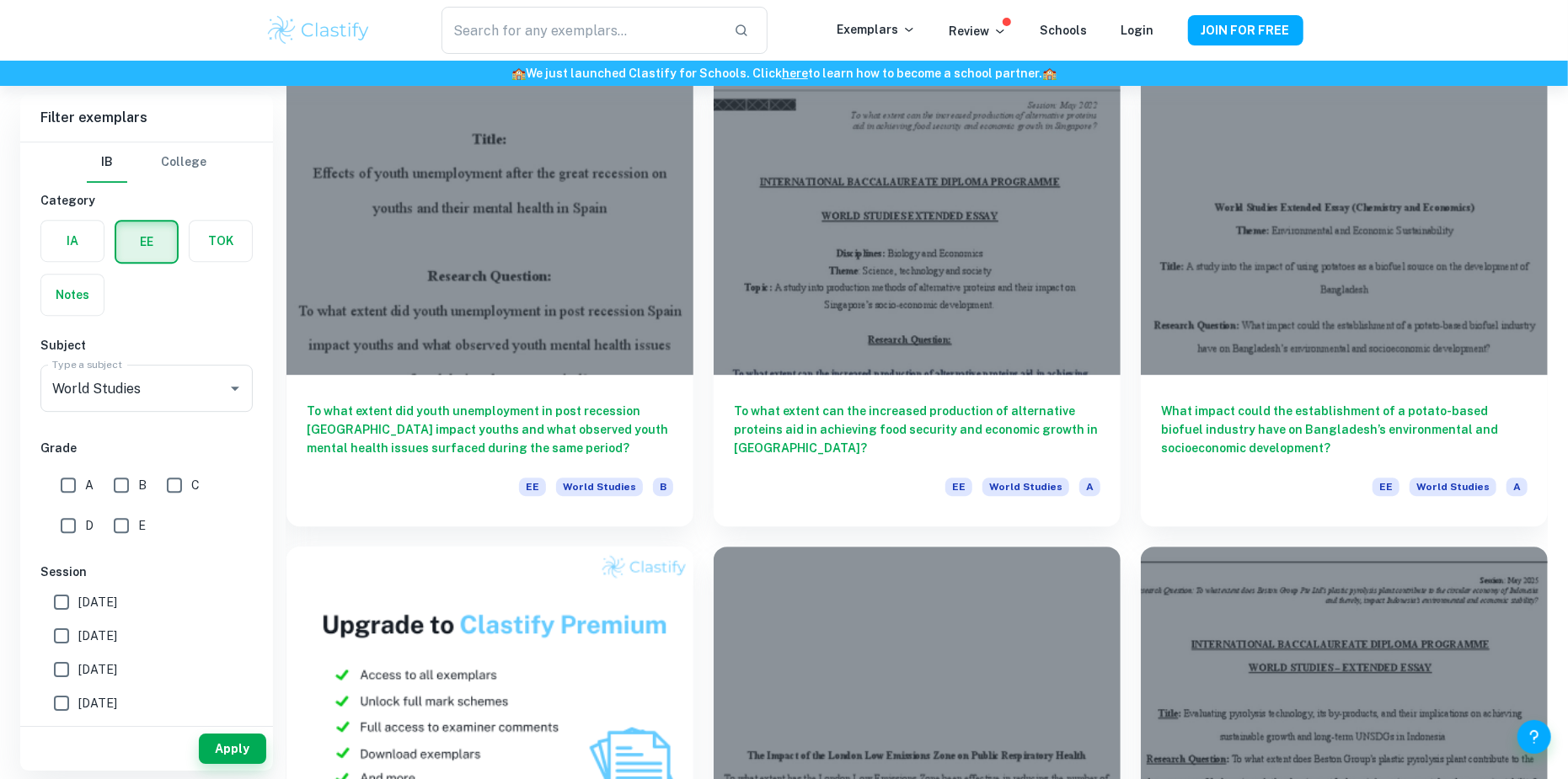
scroll to position [8258, 0]
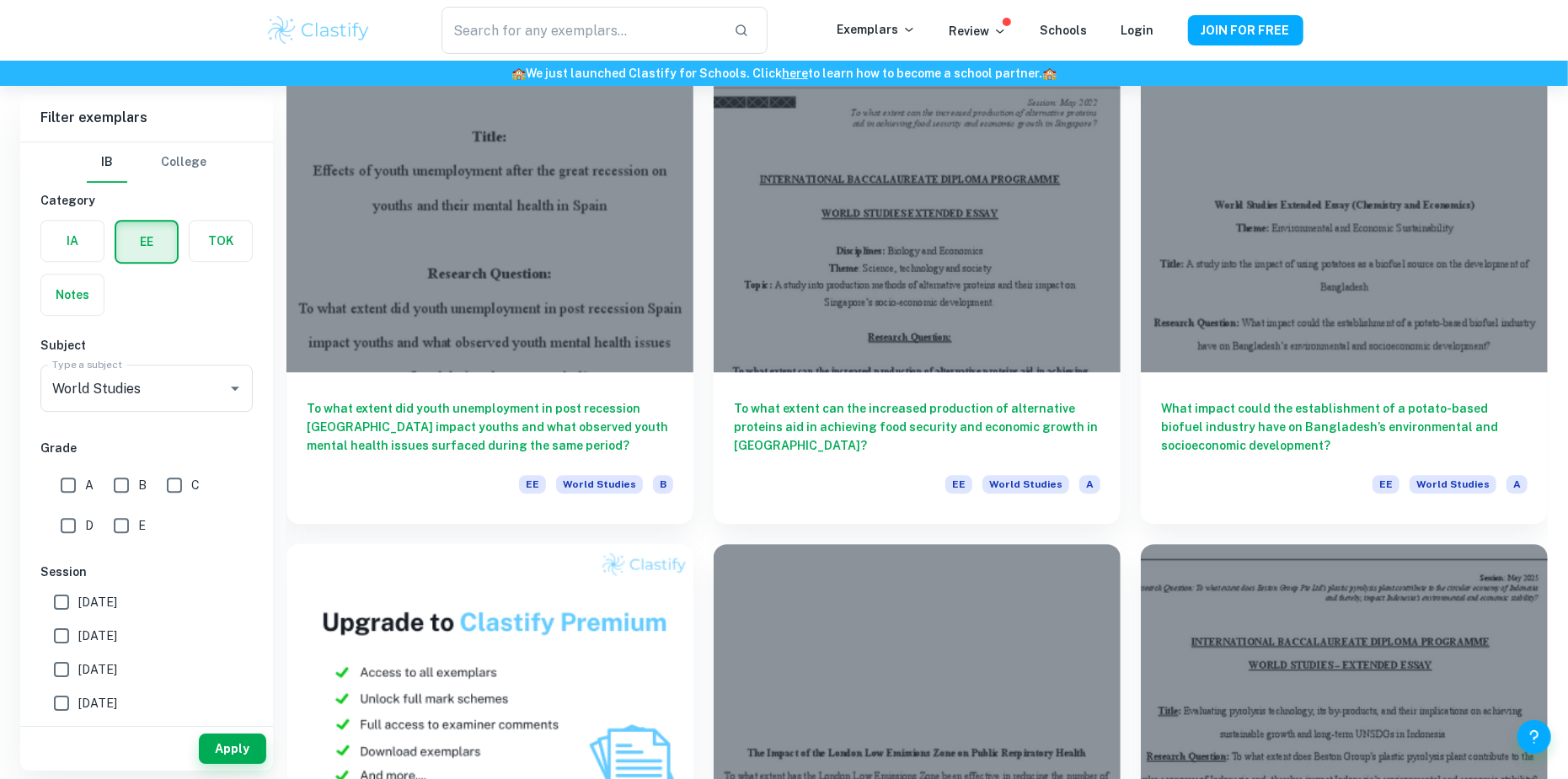
drag, startPoint x: 524, startPoint y: 404, endPoint x: 811, endPoint y: 23, distance: 477.0
click at [811, 23] on div "​" at bounding box center [604, 30] width 465 height 47
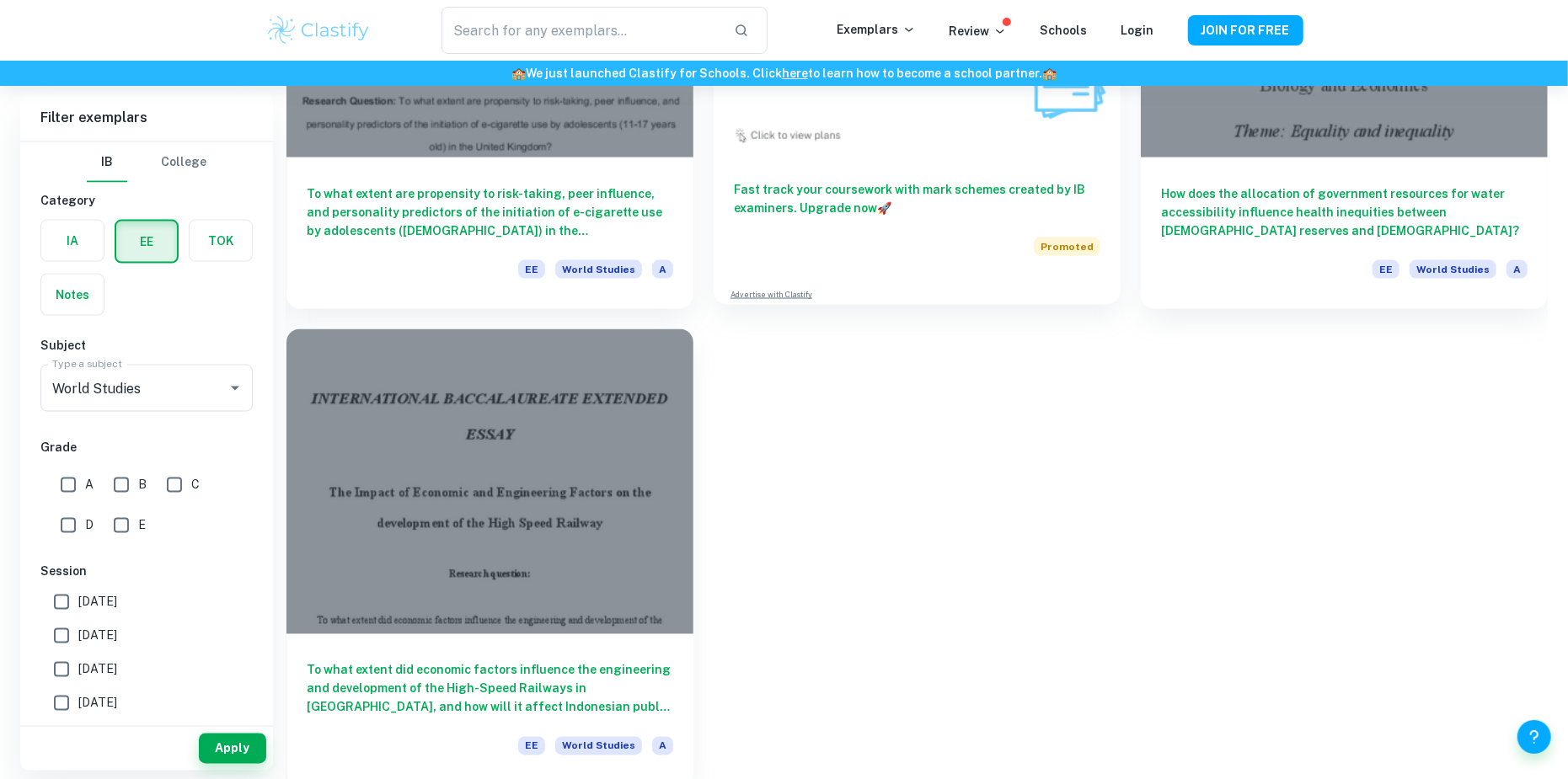
scroll to position [11343, 0]
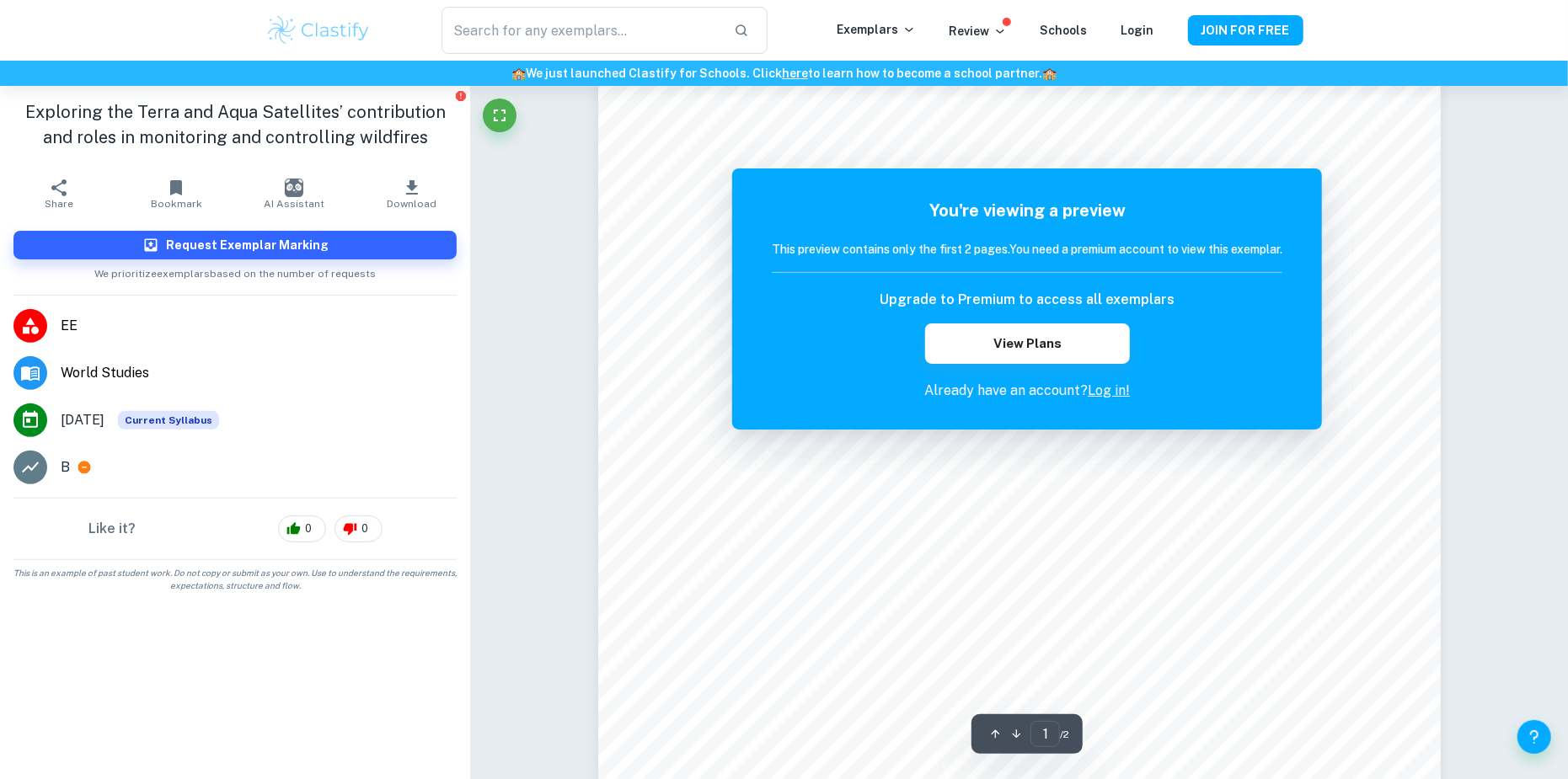
scroll to position [337, 0]
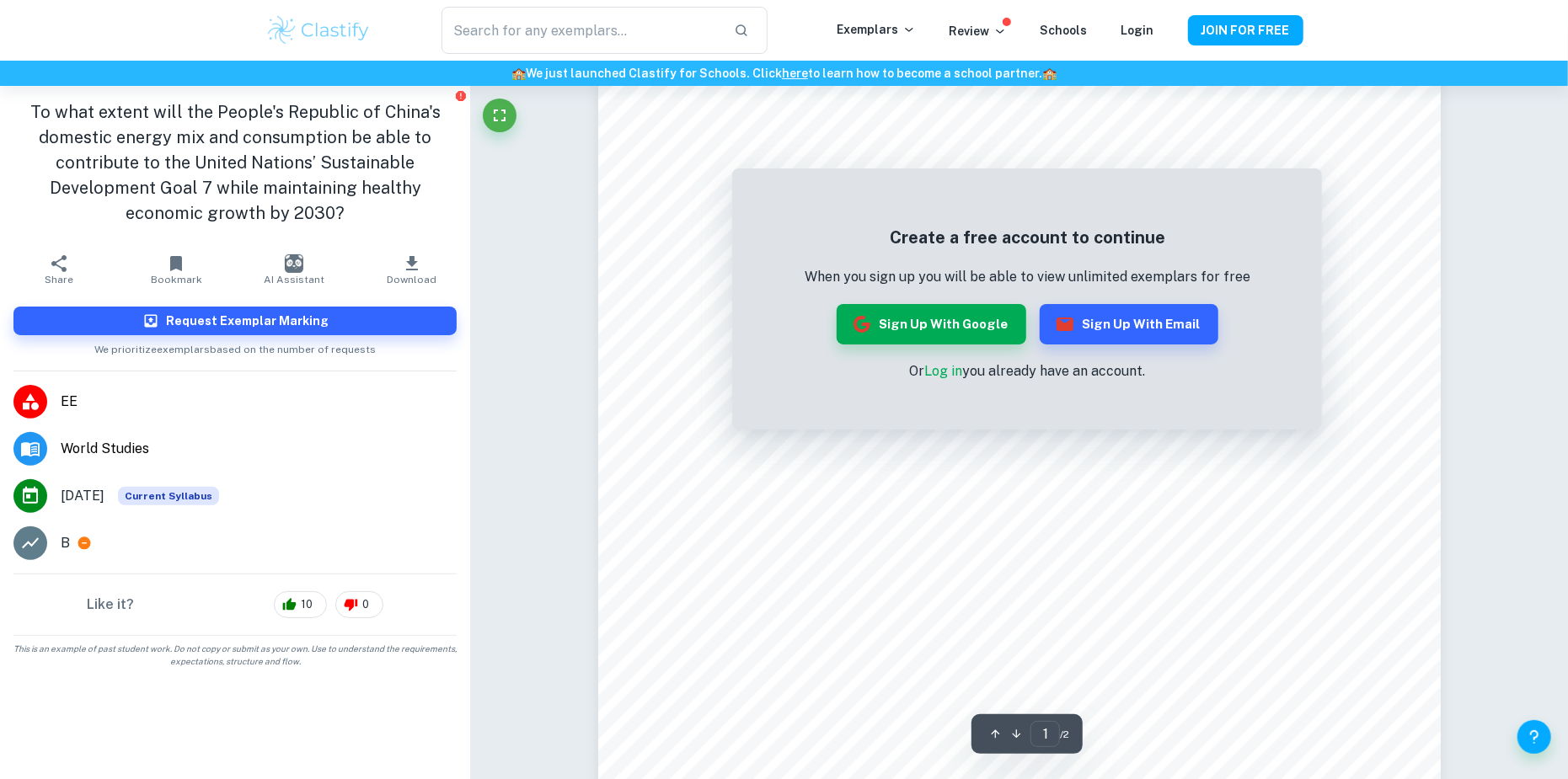
scroll to position [337, 0]
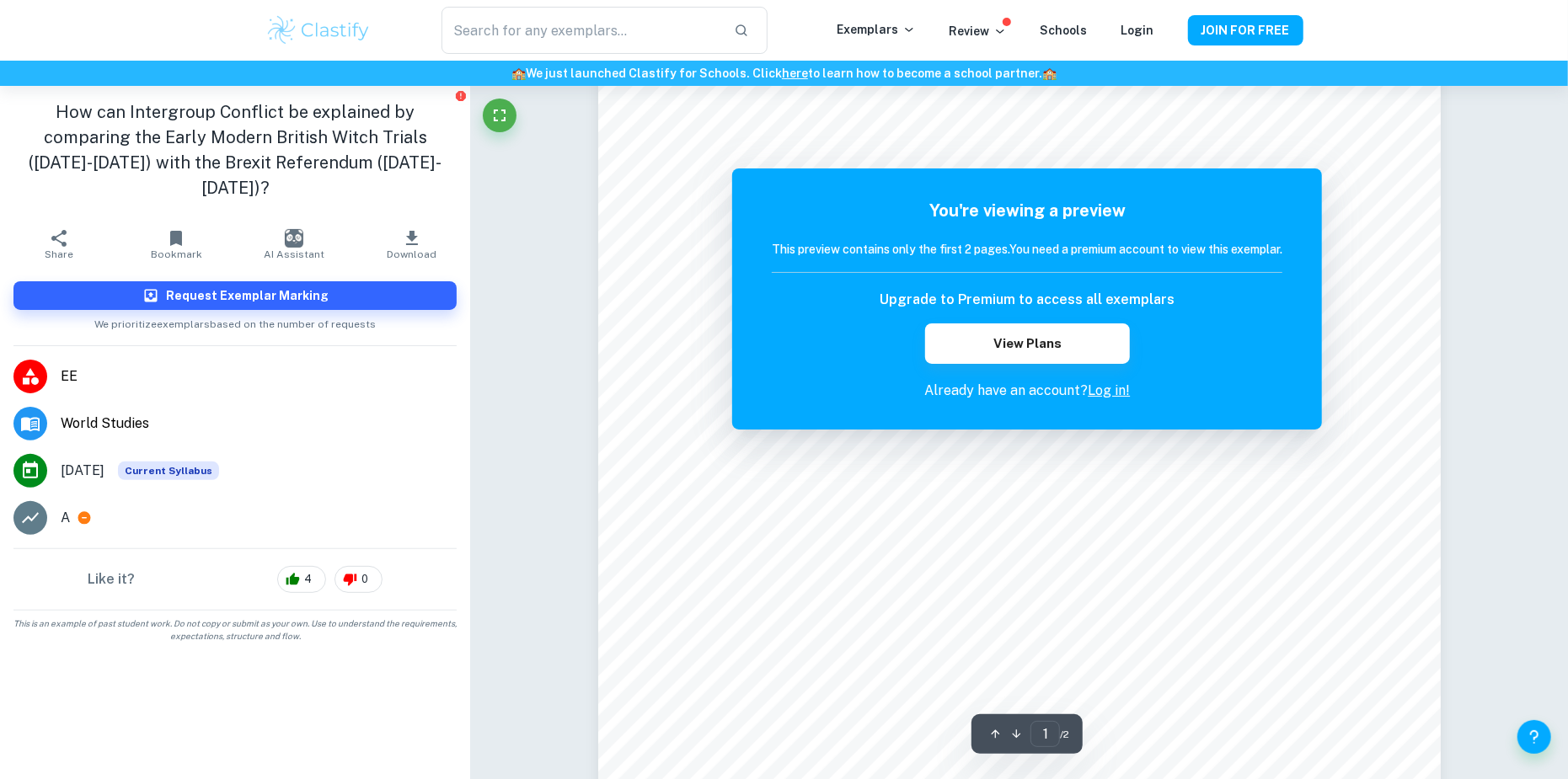
scroll to position [169, 0]
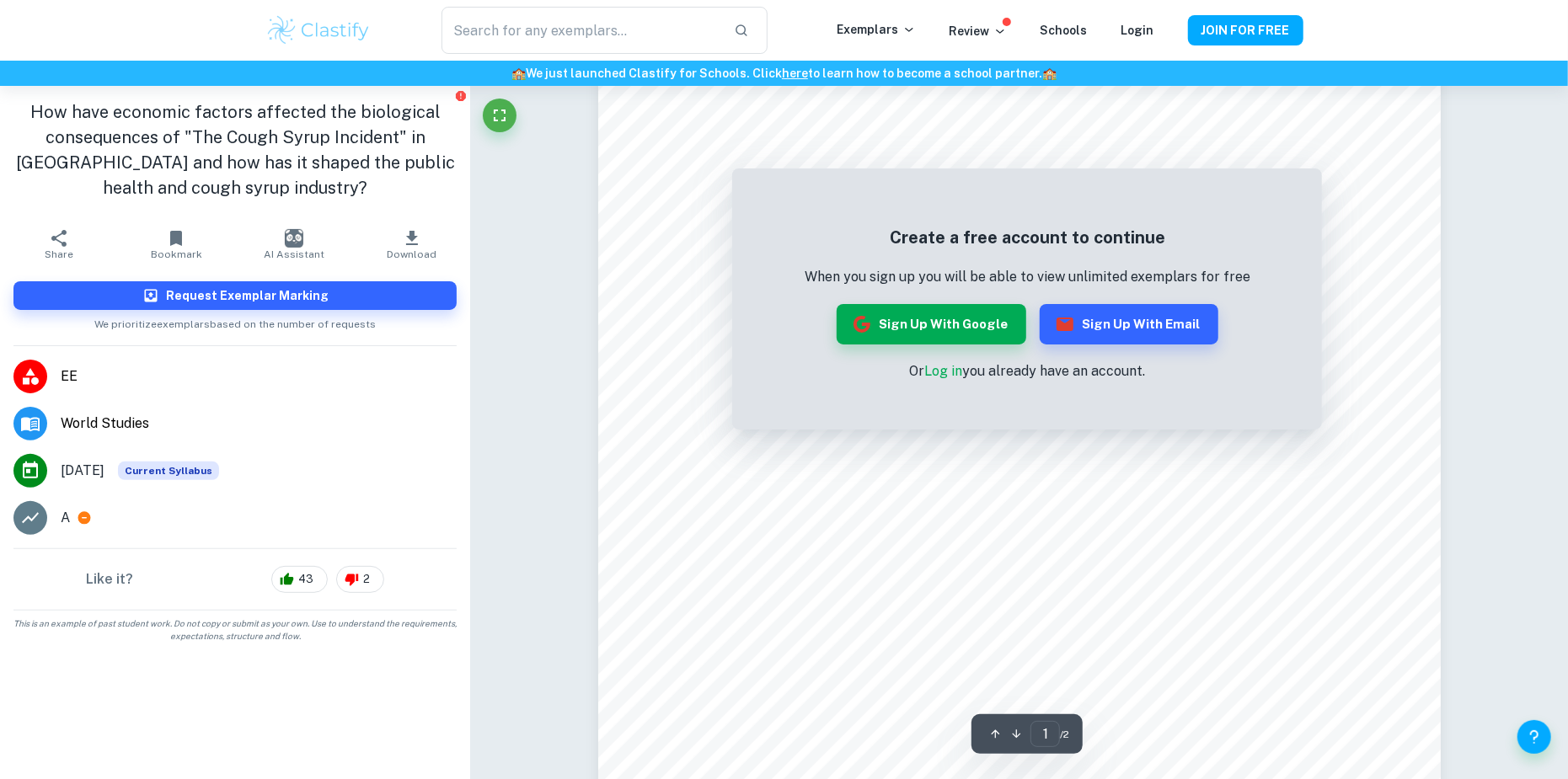
scroll to position [169, 0]
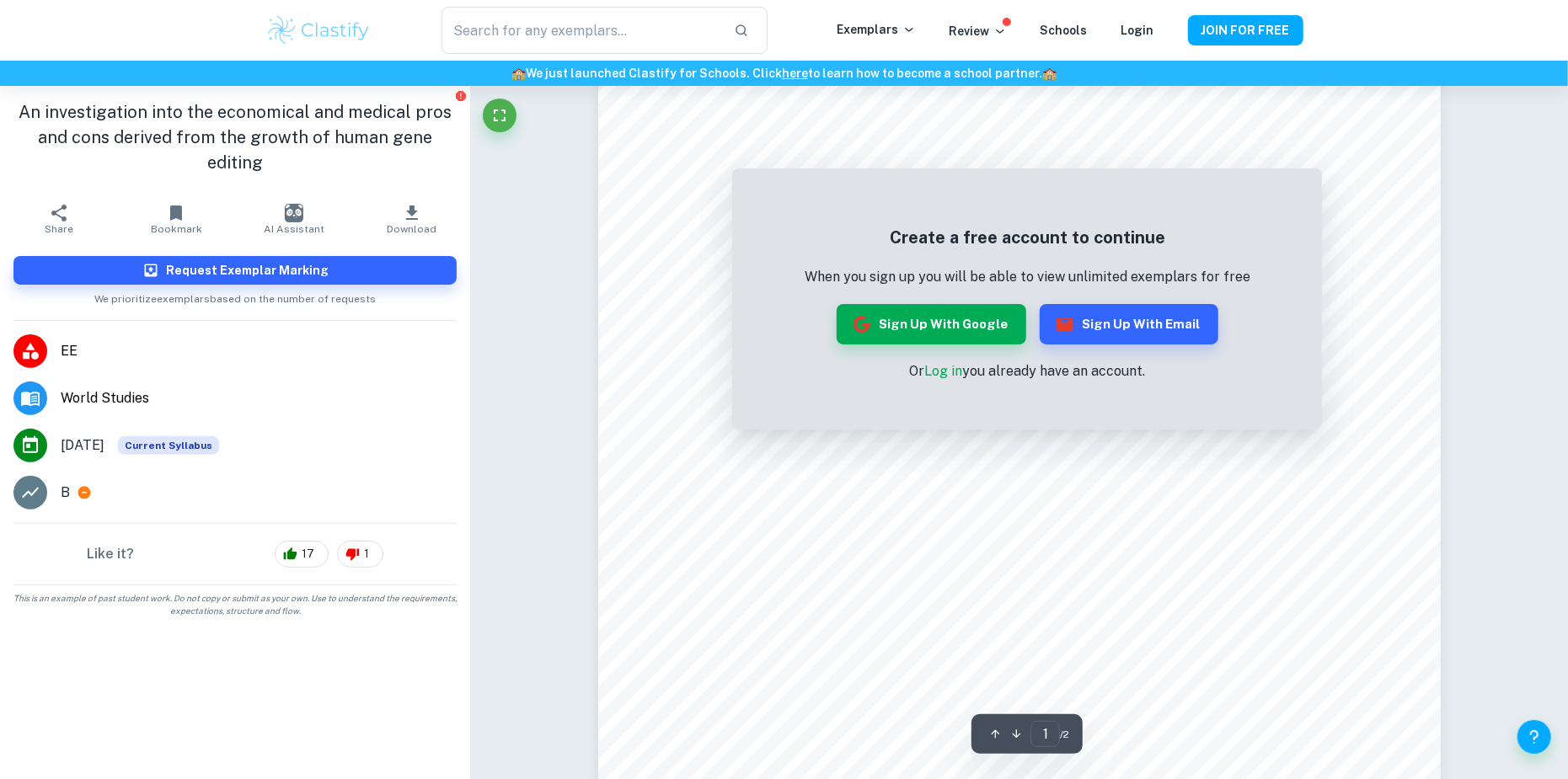
scroll to position [253, 0]
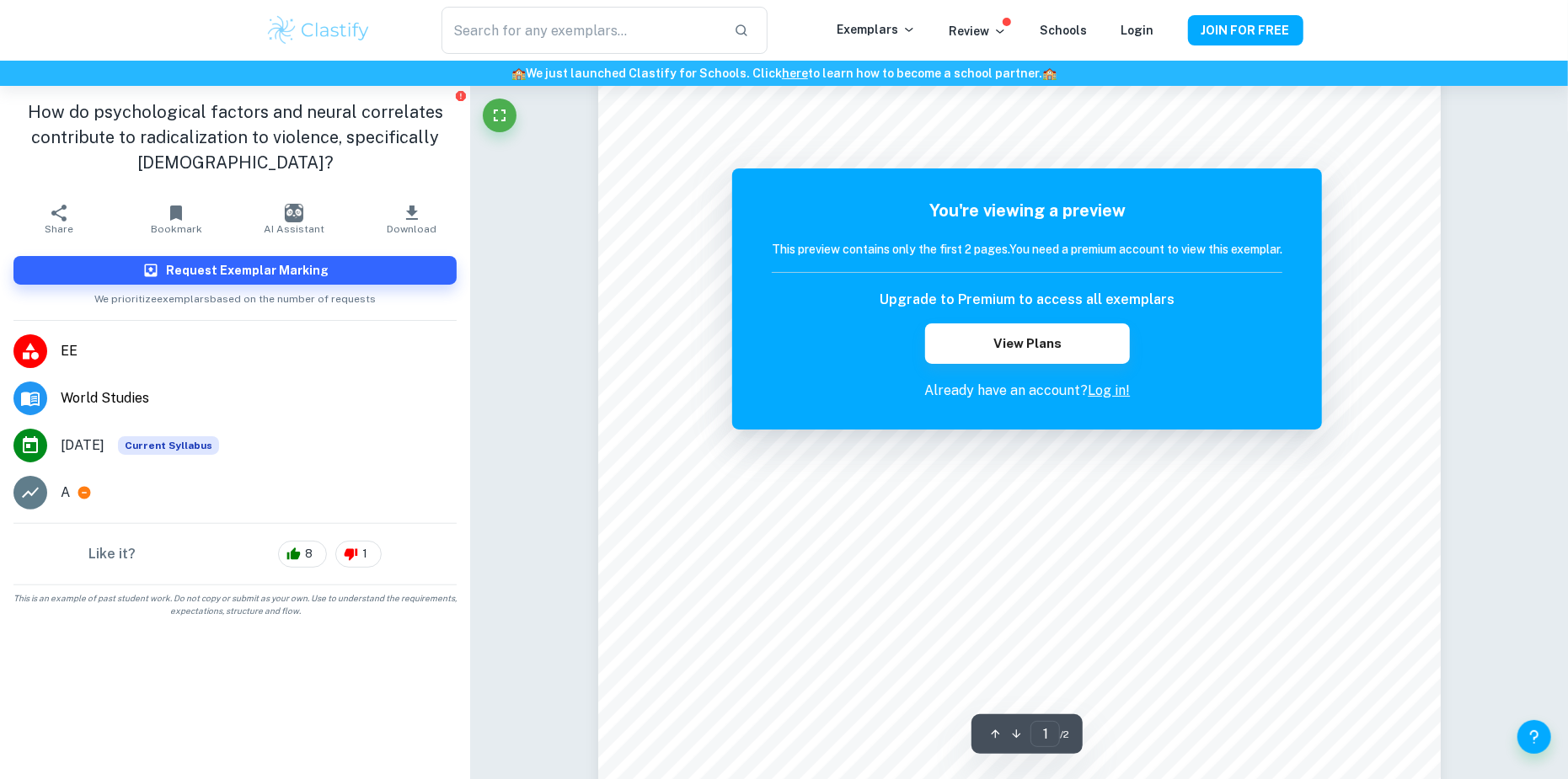
scroll to position [84, 0]
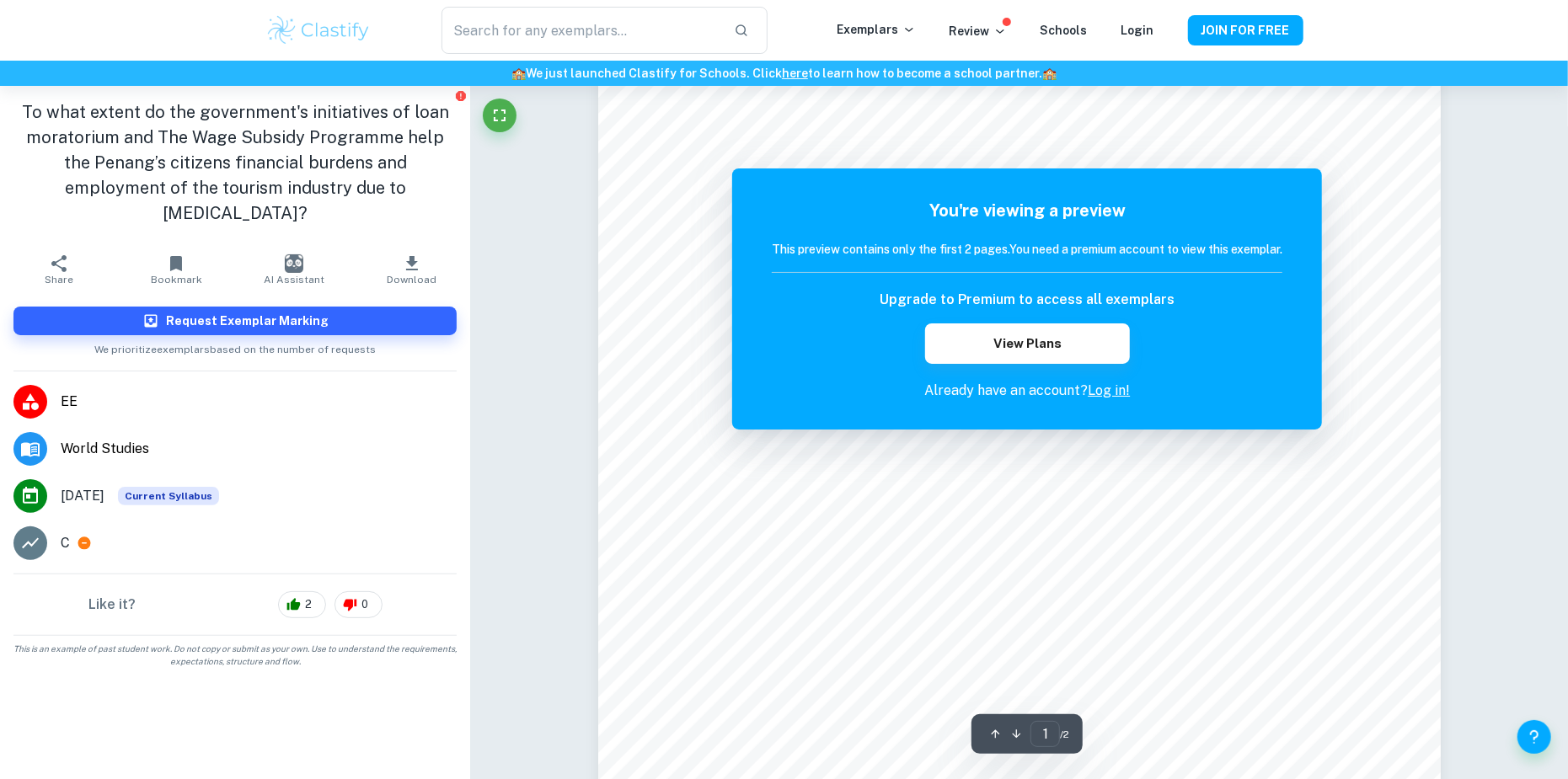
scroll to position [84, 0]
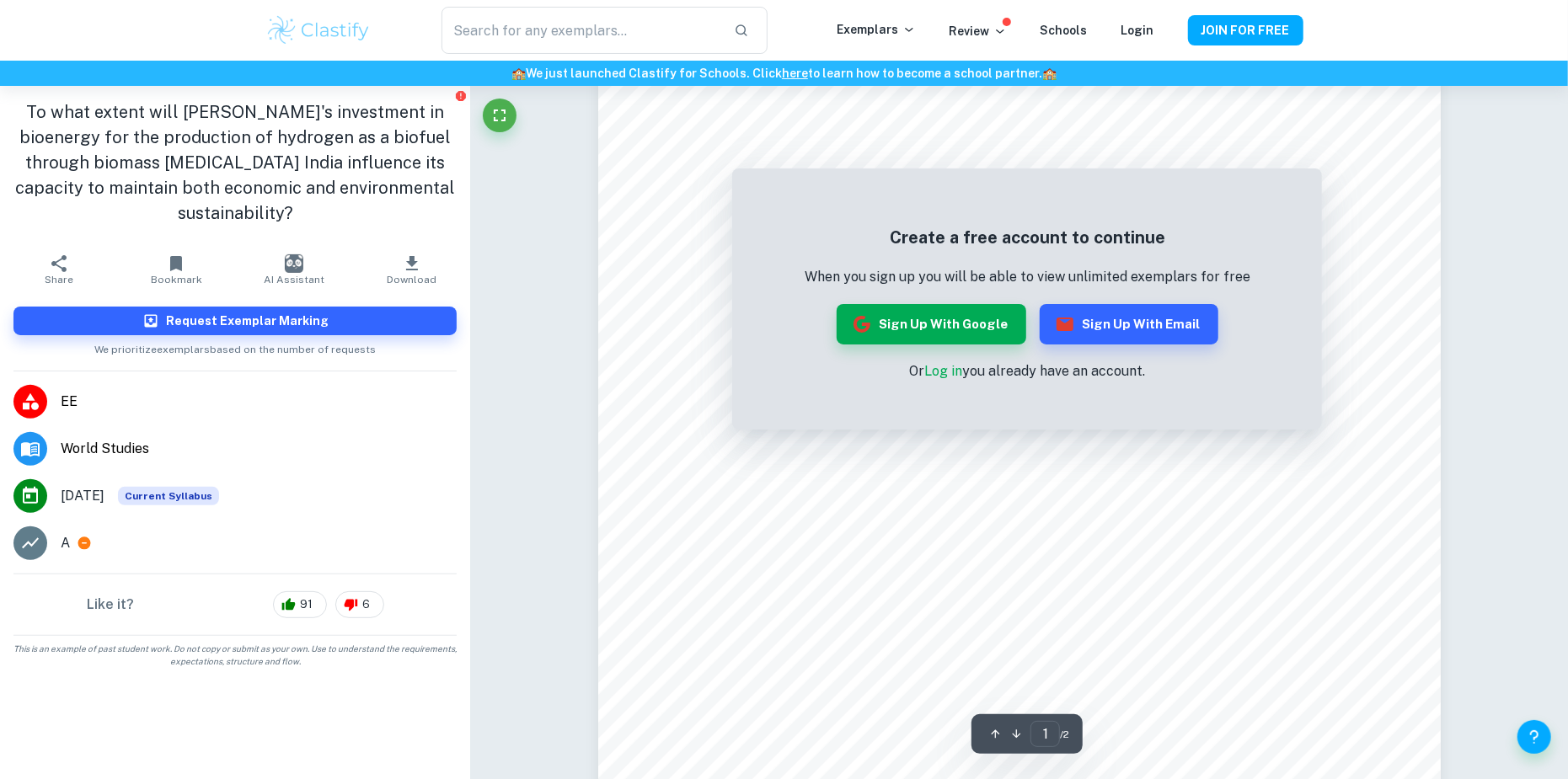
scroll to position [253, 0]
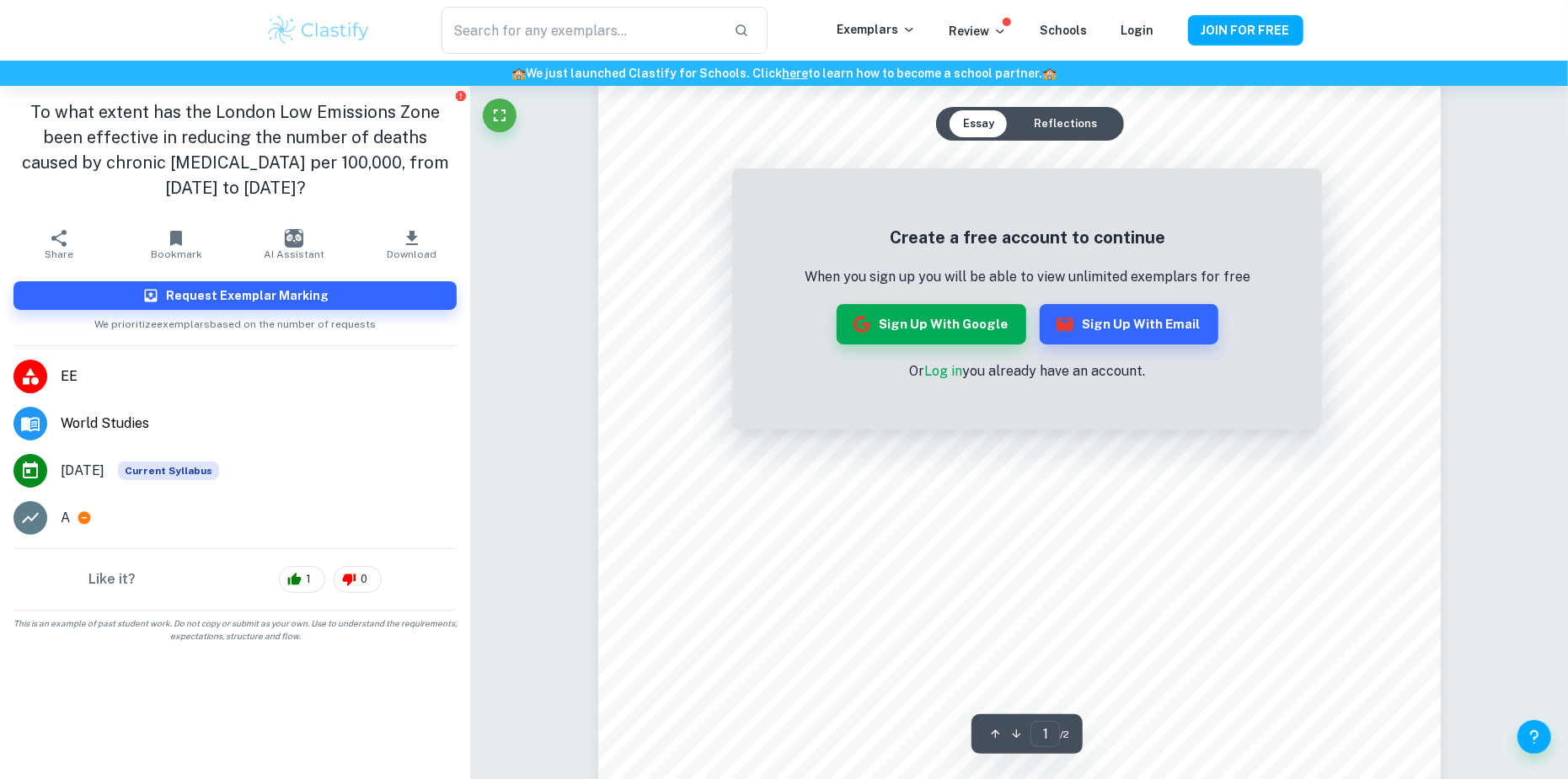
scroll to position [84, 0]
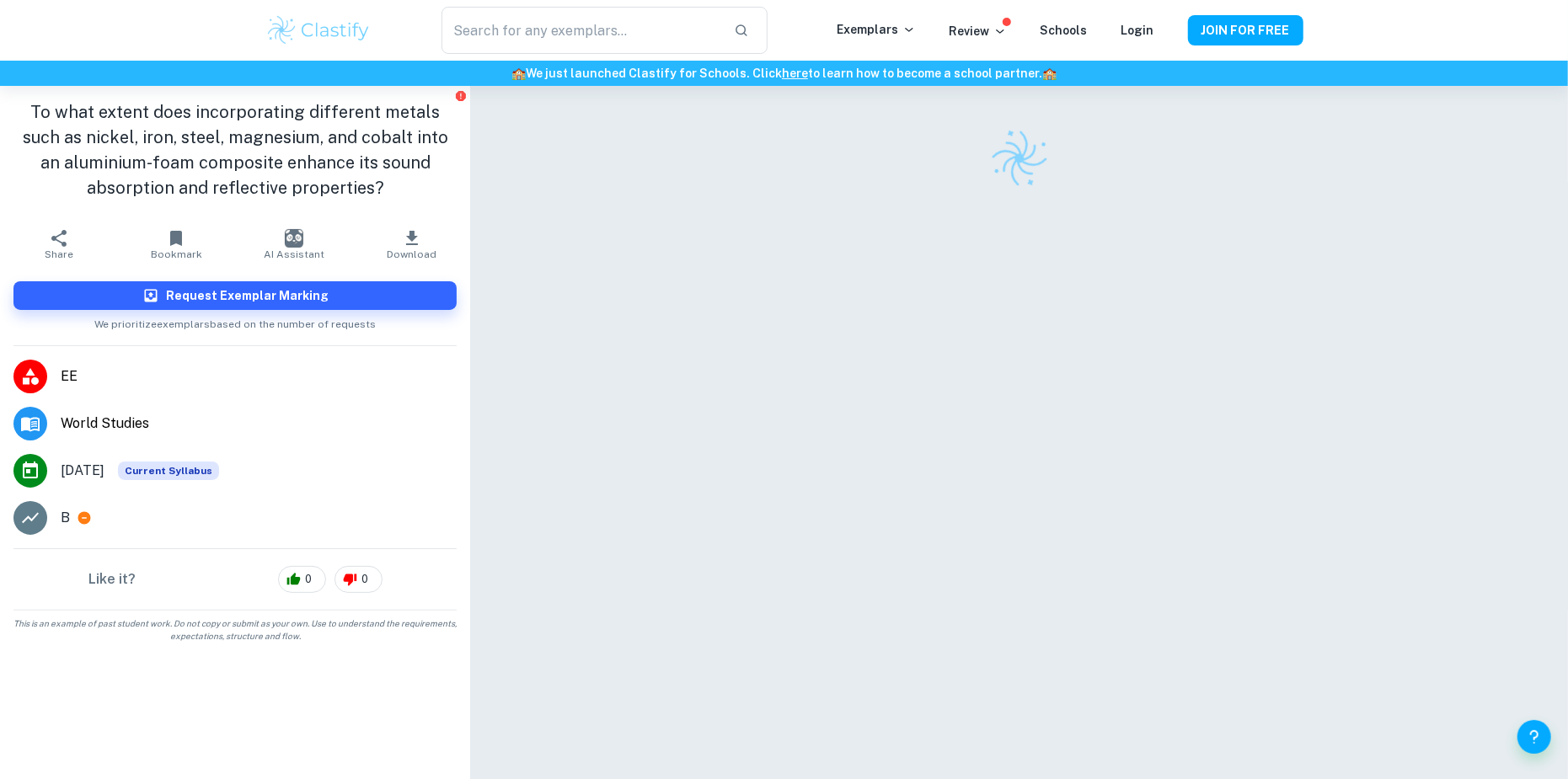
scroll to position [84, 0]
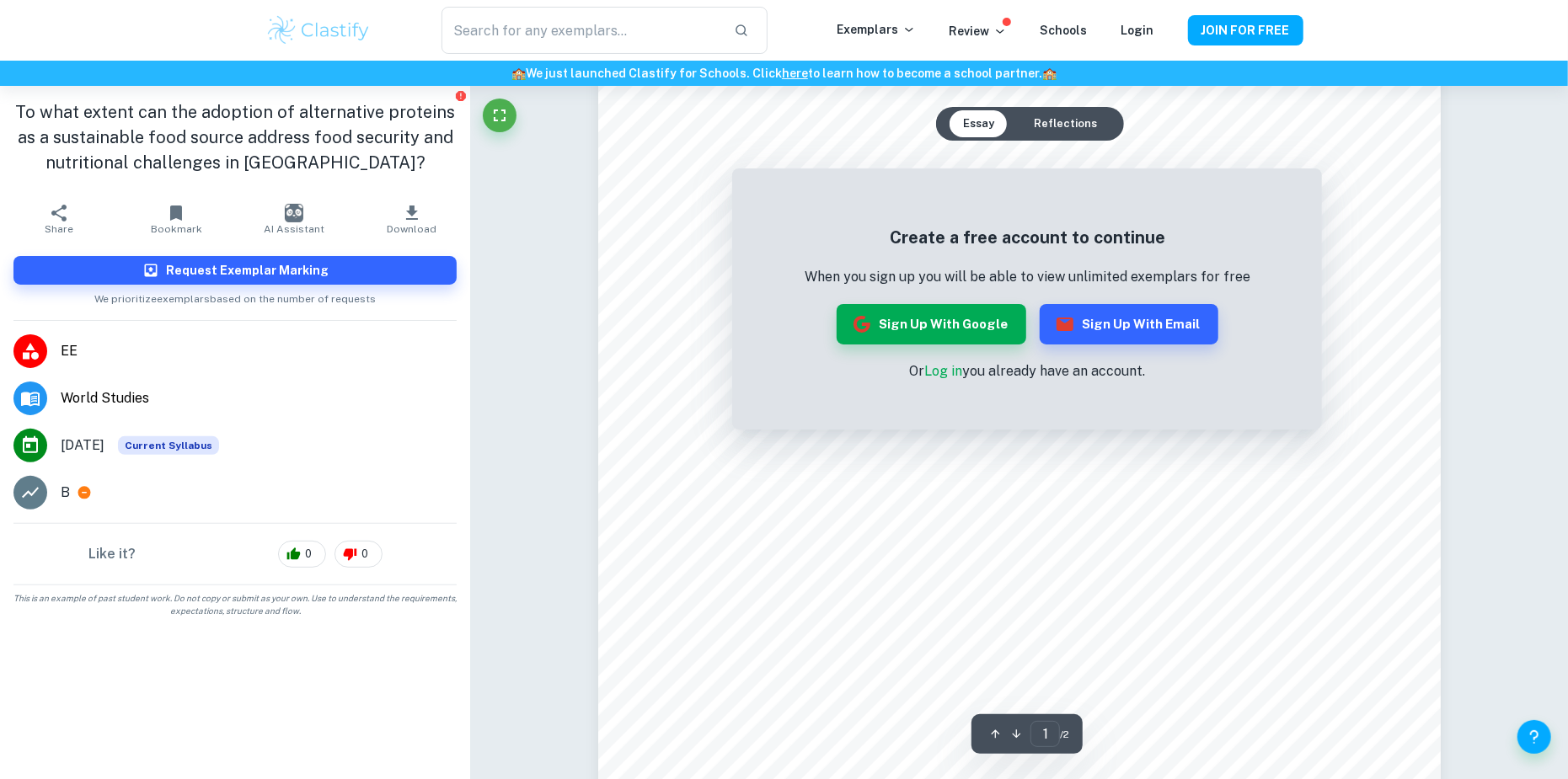
scroll to position [169, 0]
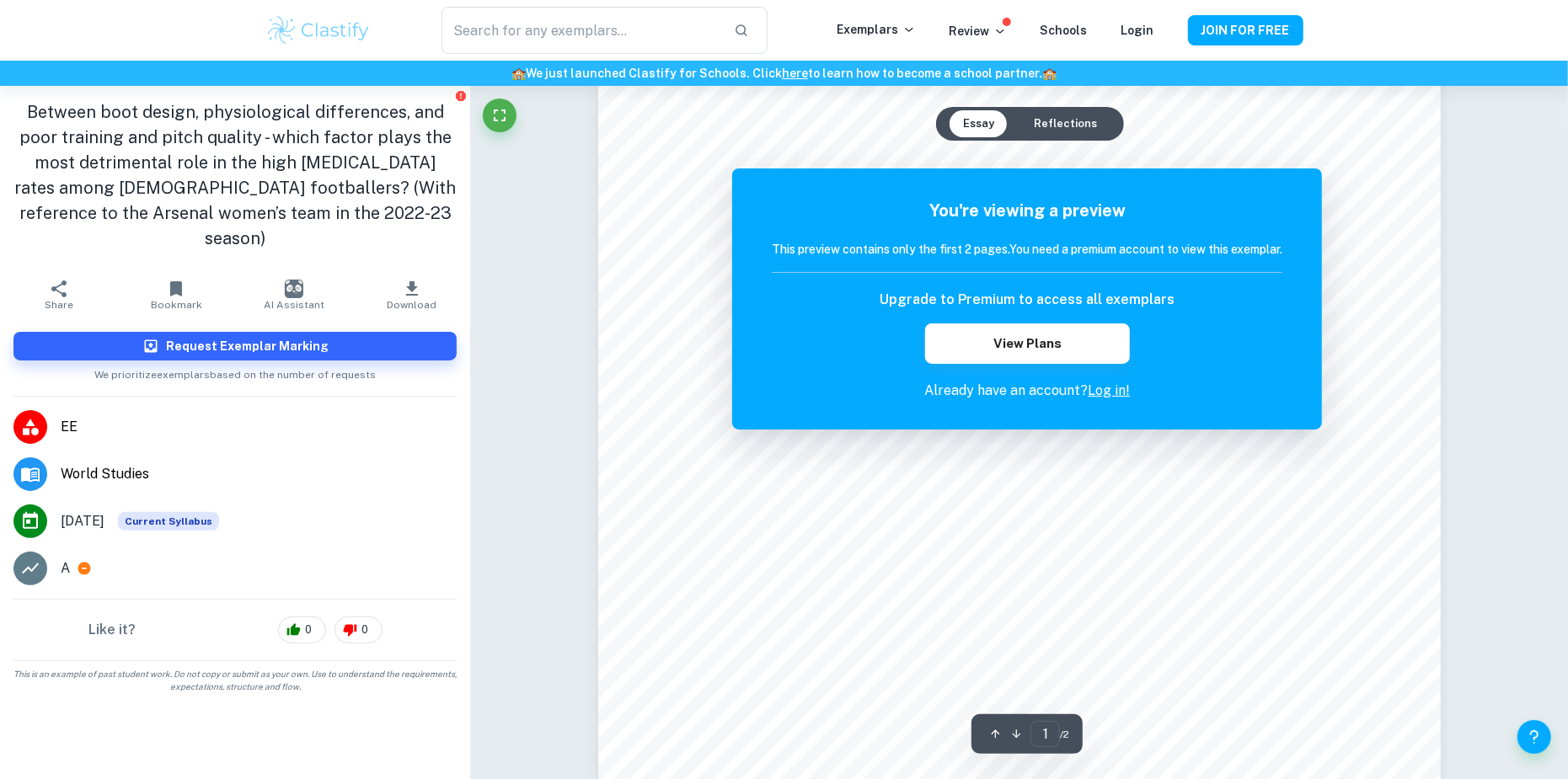
scroll to position [84, 0]
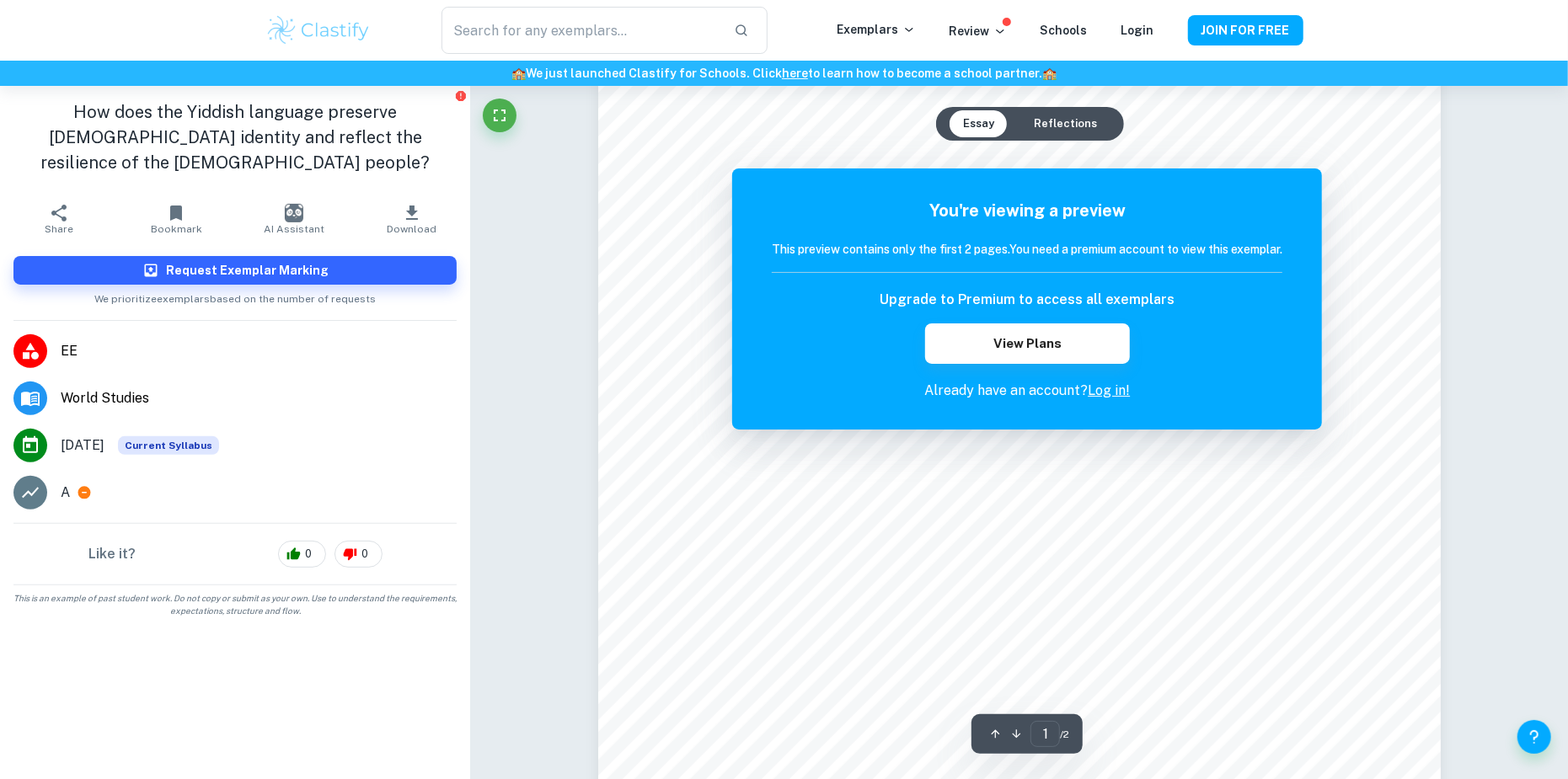
scroll to position [253, 0]
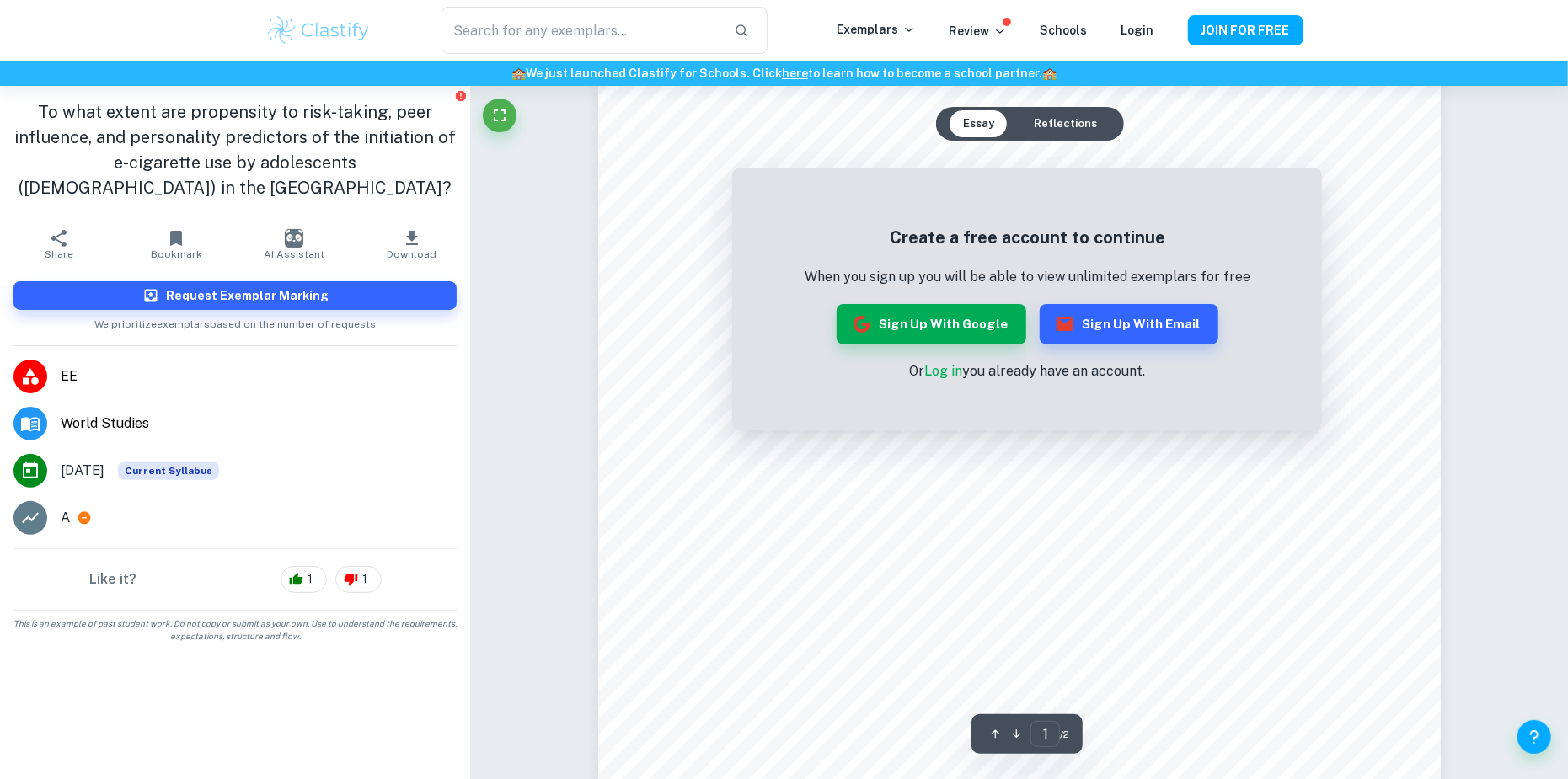
scroll to position [169, 0]
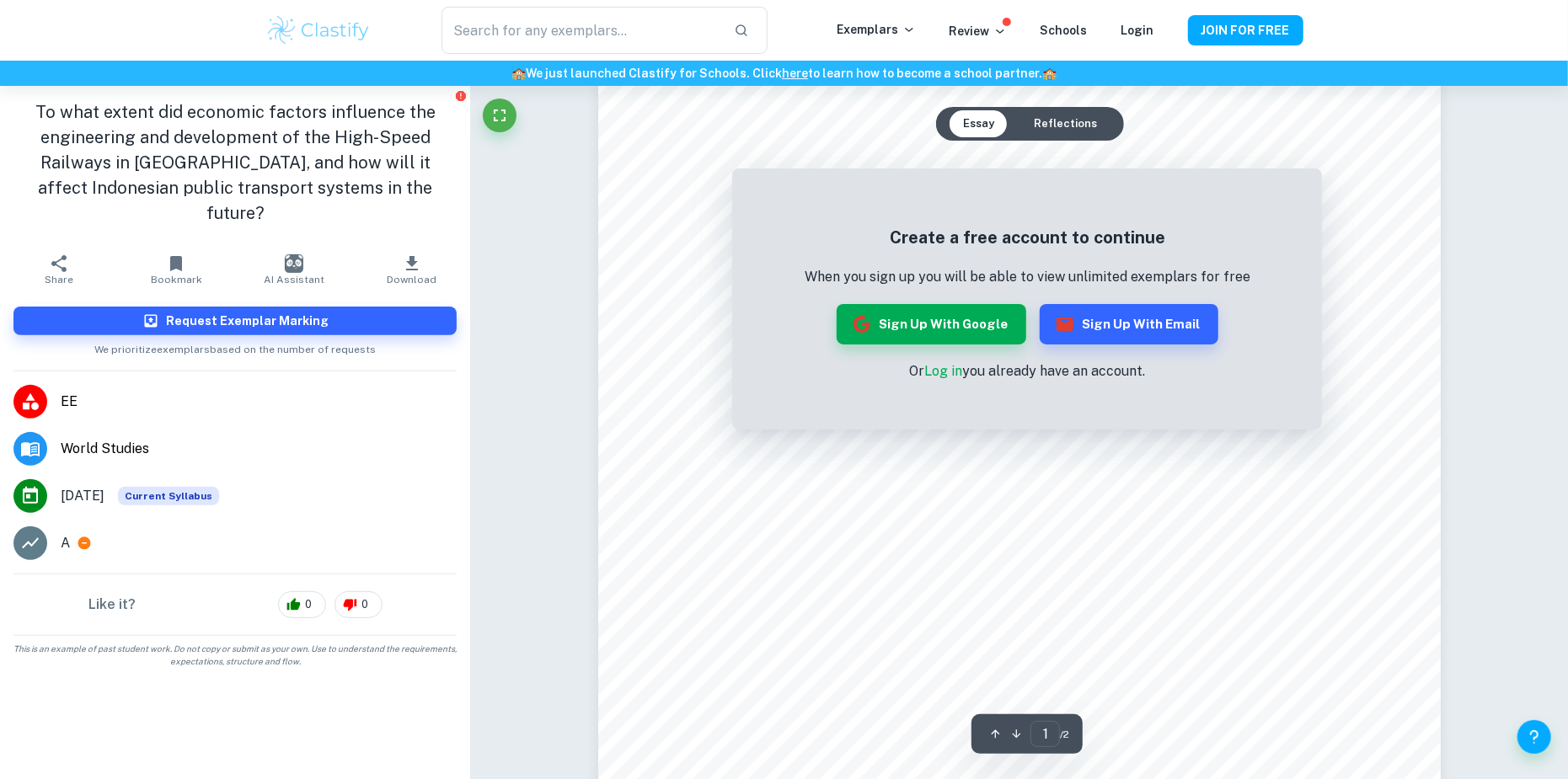
scroll to position [253, 0]
